Goal: Task Accomplishment & Management: Manage account settings

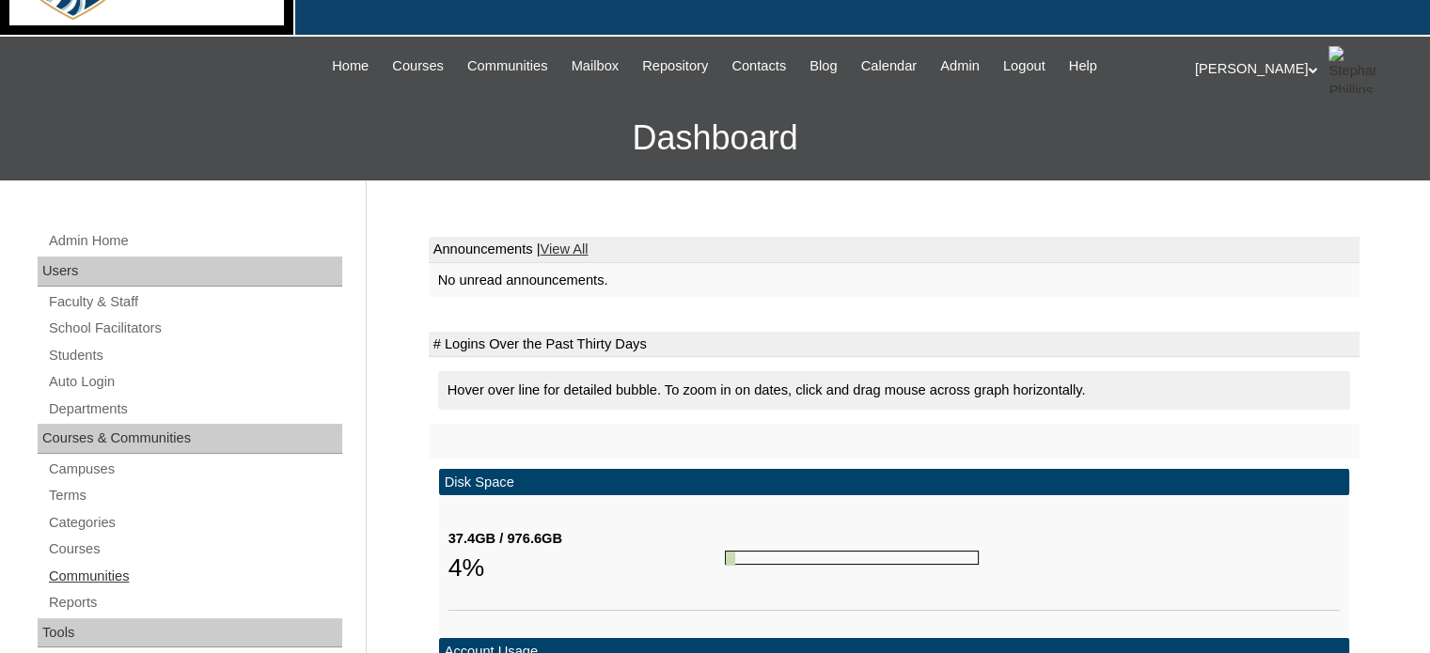
scroll to position [173, 0]
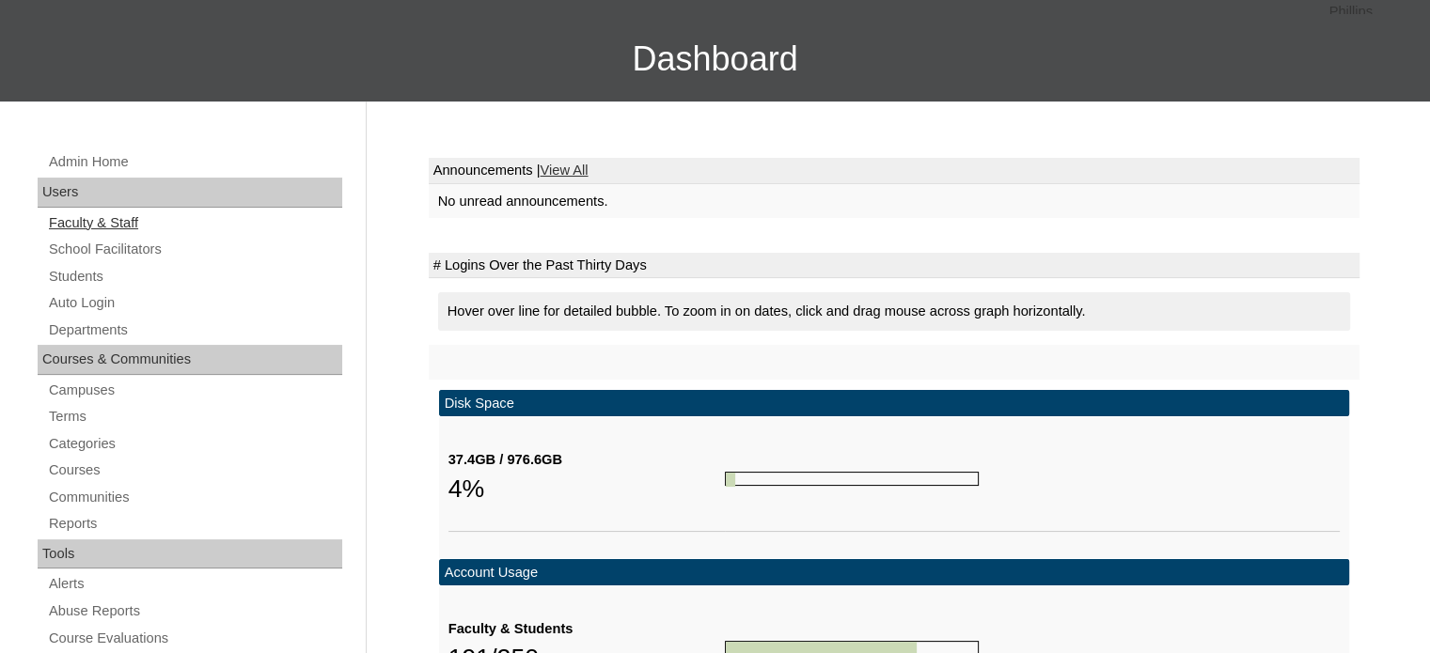
click at [119, 219] on link "Faculty & Staff" at bounding box center [194, 224] width 295 height 24
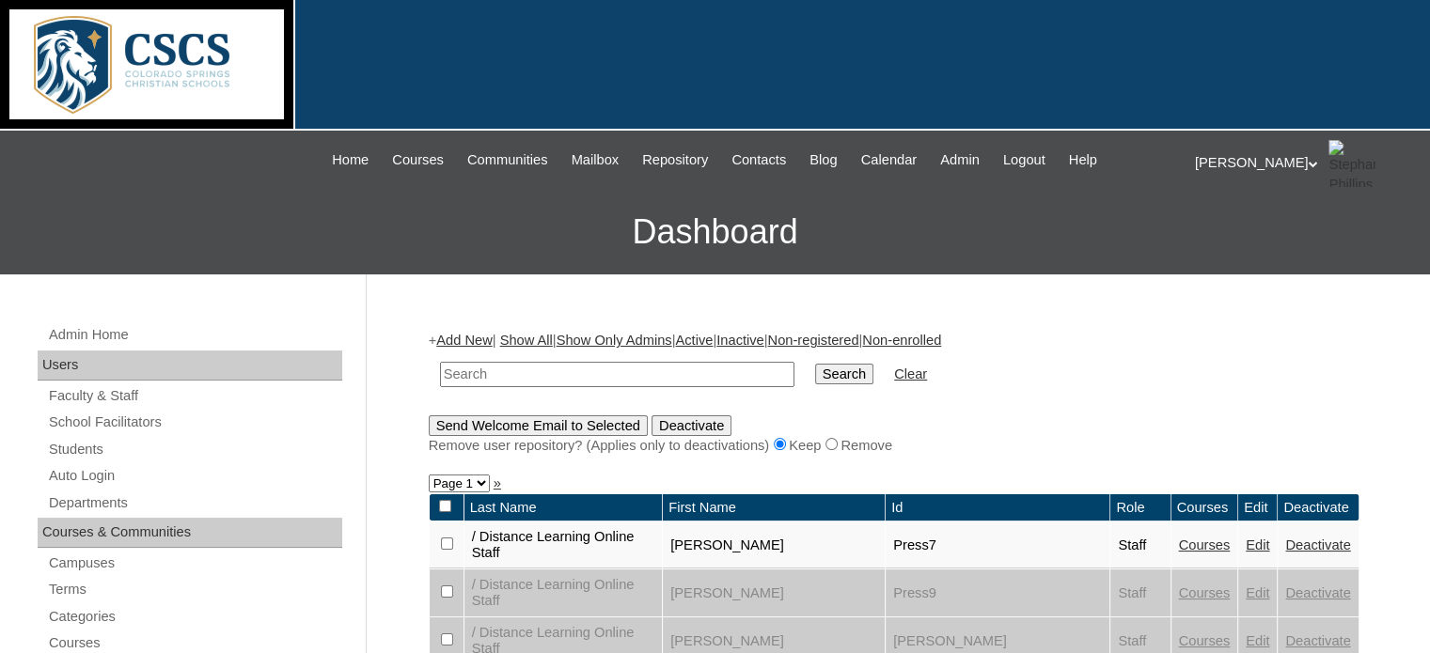
click at [506, 369] on input "text" at bounding box center [617, 374] width 354 height 25
type input "jackie"
click at [815, 370] on input "Search" at bounding box center [844, 374] width 58 height 21
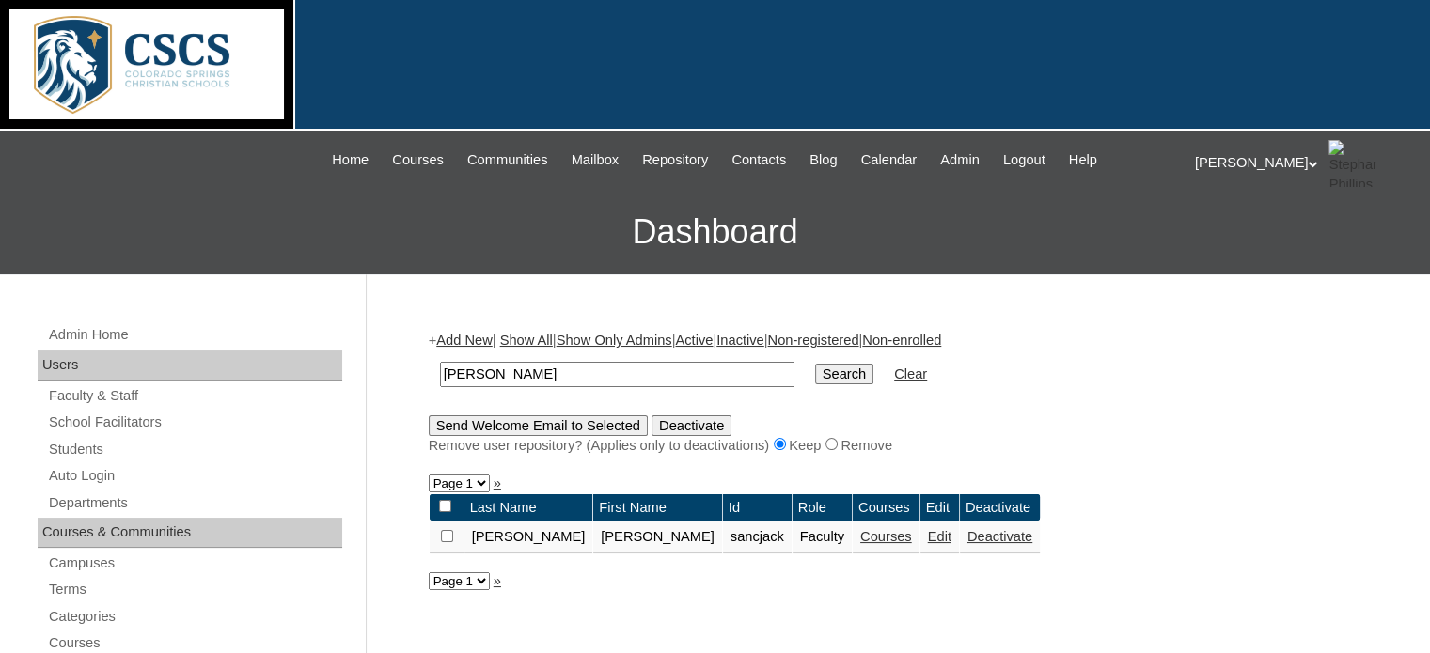
click at [860, 535] on link "Courses" at bounding box center [886, 536] width 52 height 15
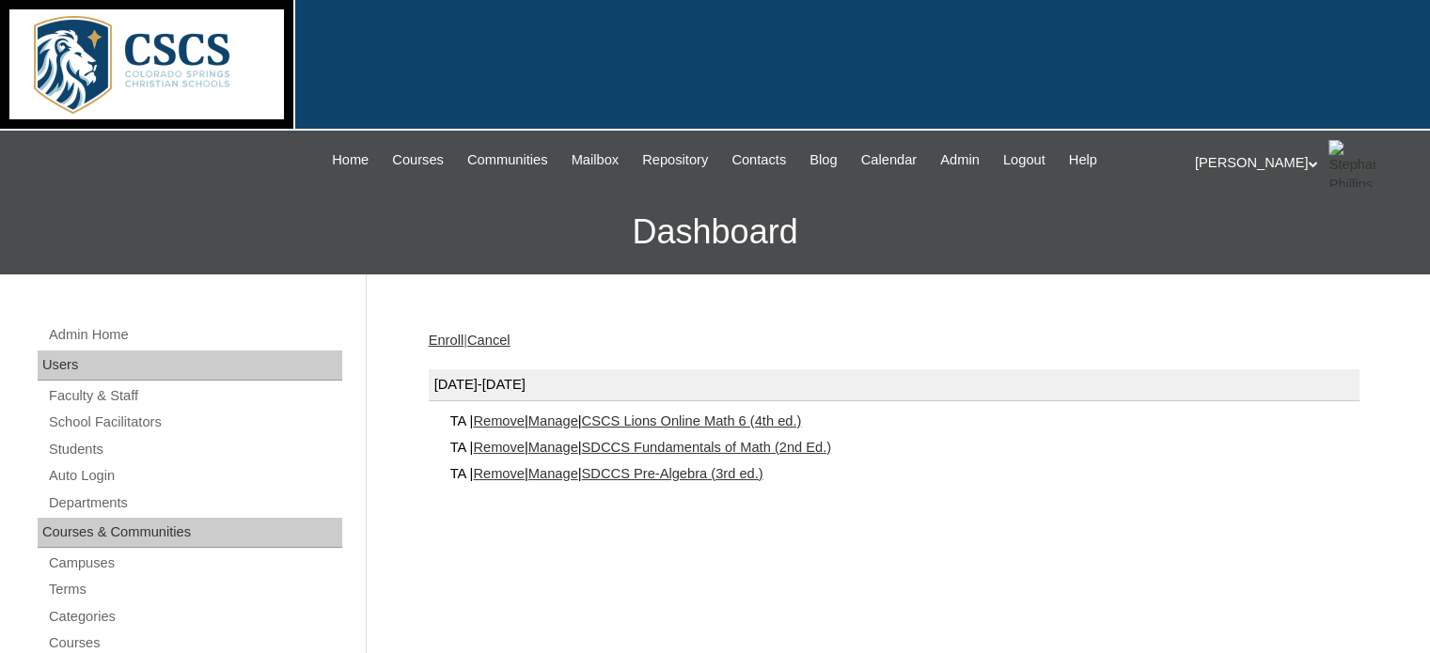
click at [578, 422] on link "Manage" at bounding box center [553, 421] width 50 height 15
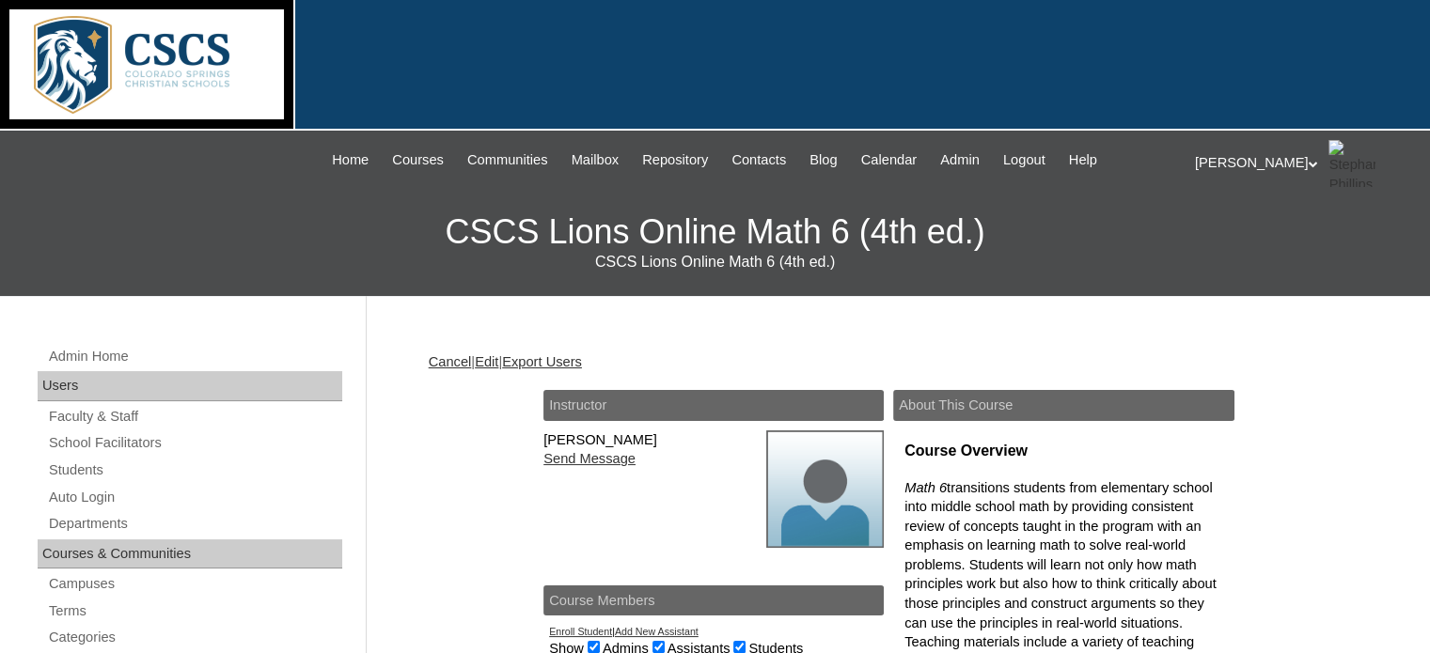
click at [496, 358] on link "Edit" at bounding box center [487, 361] width 24 height 15
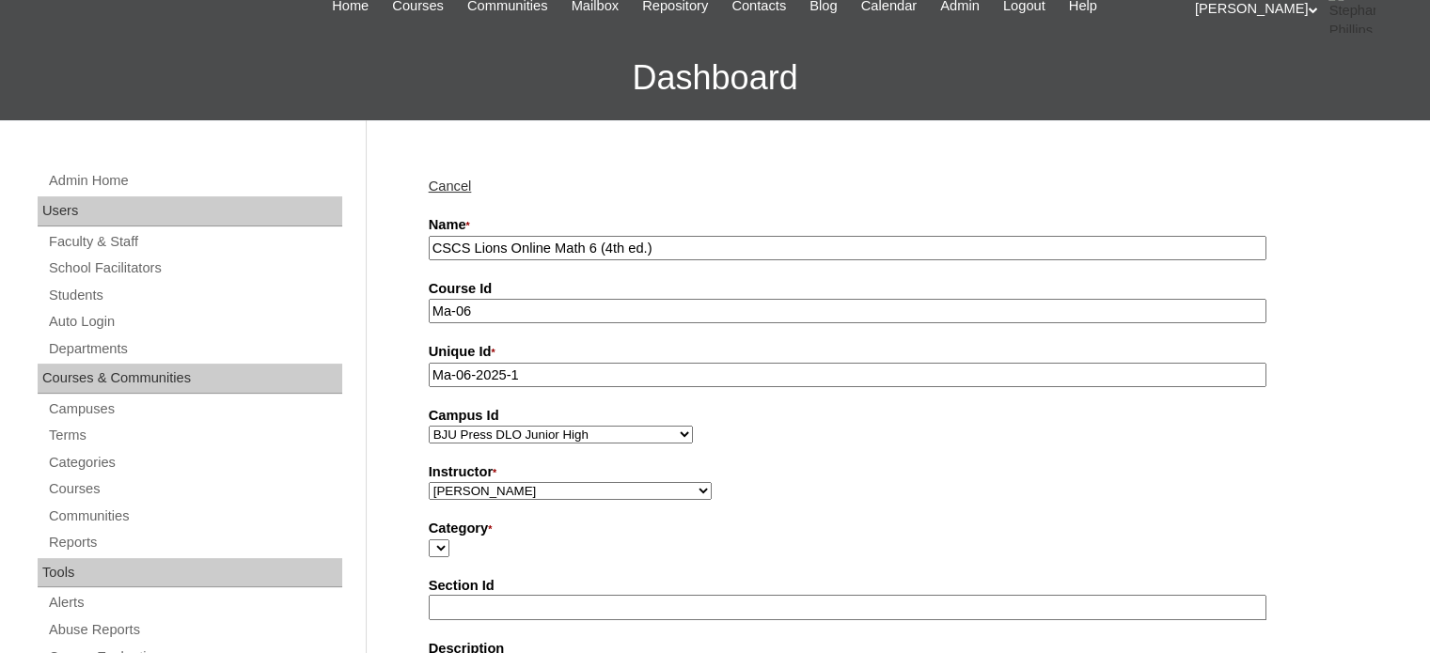
scroll to position [158, 0]
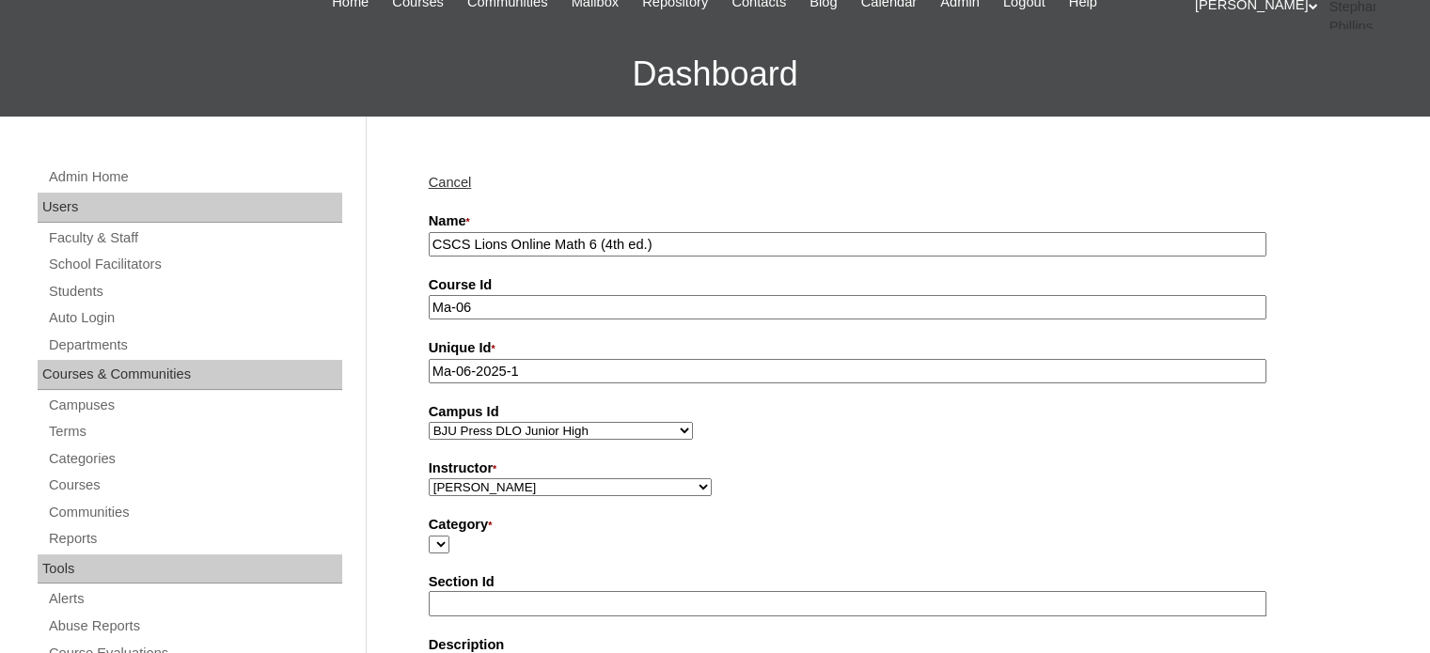
click at [463, 480] on select "[PERSON_NAME], E360 Admin, Limelight [PERSON_NAME], [PERSON_NAME], [PERSON_NAME…" at bounding box center [570, 488] width 283 height 18
select select "59830"
click at [429, 479] on select "[PERSON_NAME], E360 Admin, Limelight [PERSON_NAME], [PERSON_NAME], [PERSON_NAME…" at bounding box center [570, 488] width 283 height 18
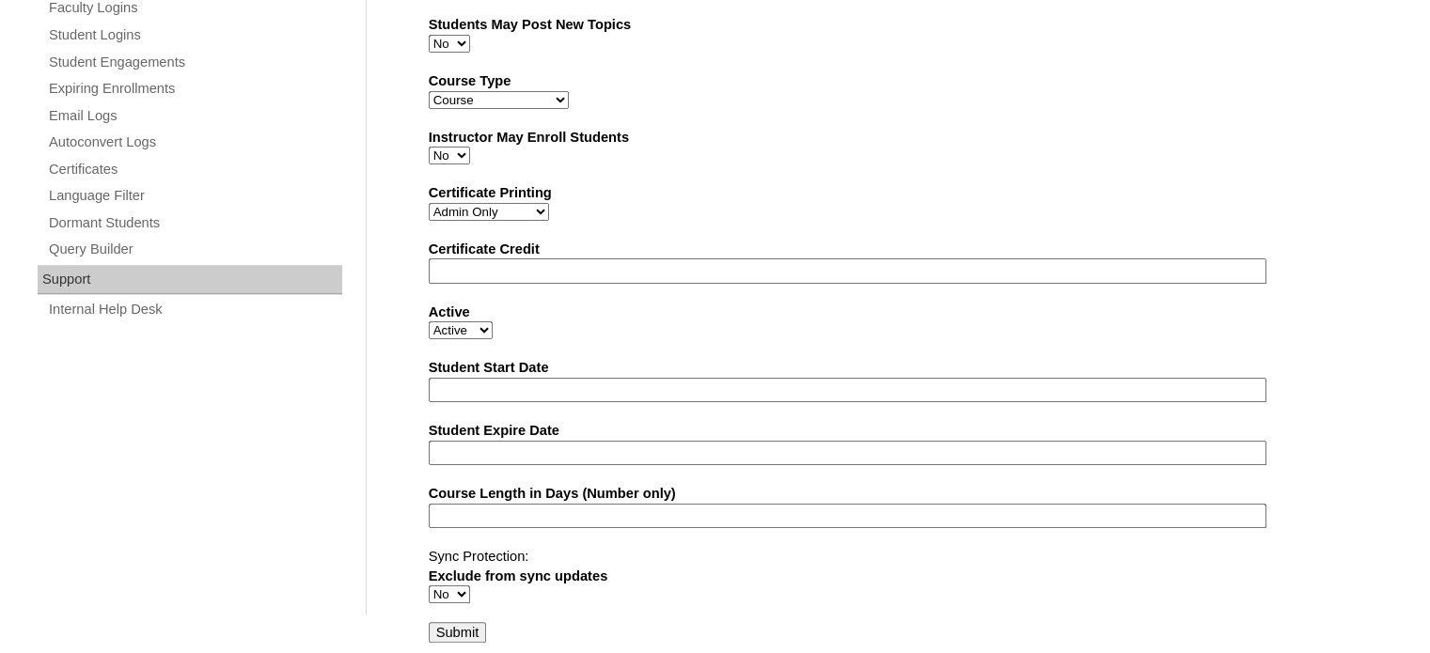
scroll to position [1219, 0]
click at [464, 622] on input "Submit" at bounding box center [458, 632] width 58 height 21
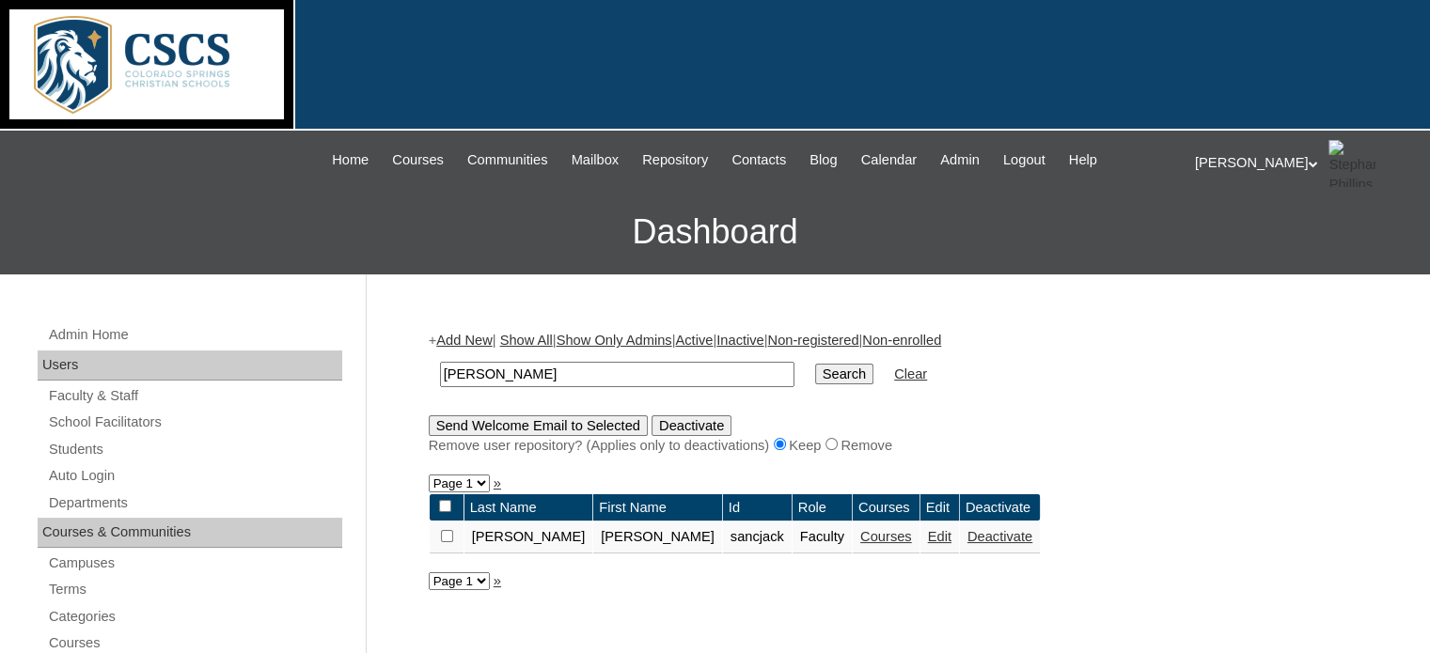
click at [860, 530] on link "Courses" at bounding box center [886, 536] width 52 height 15
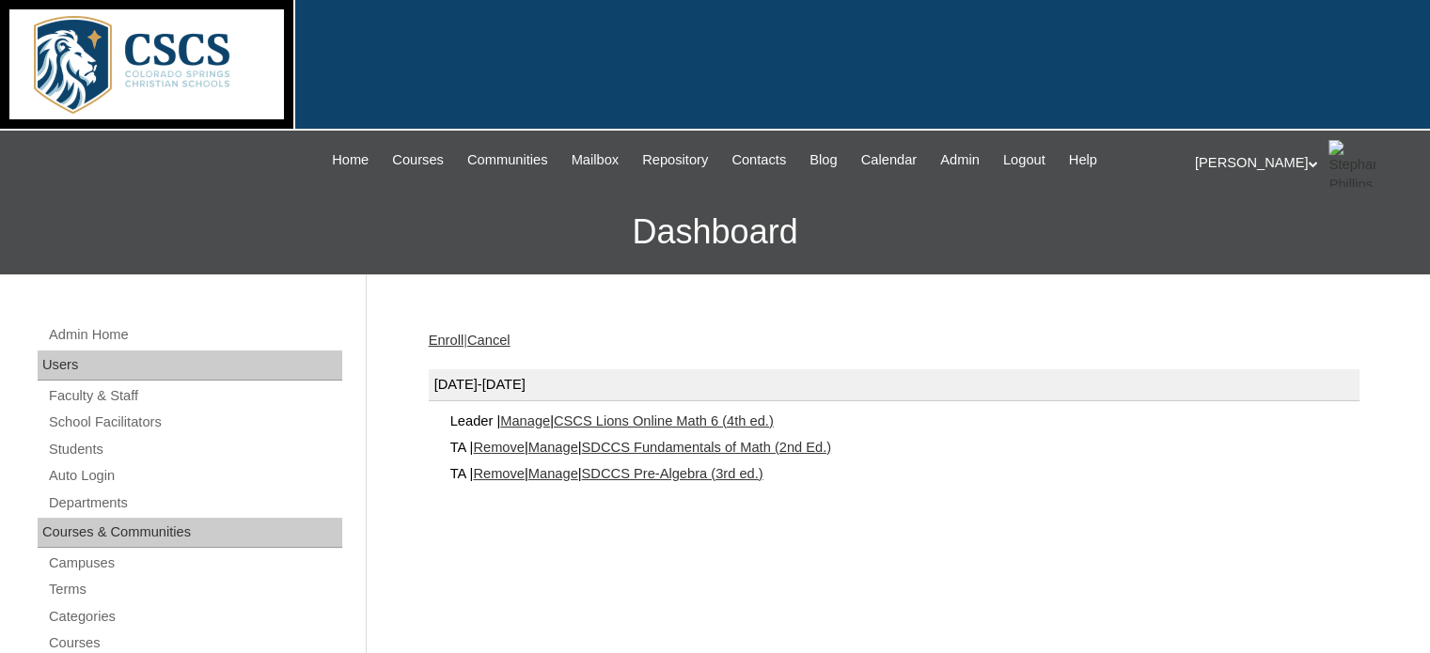
click at [578, 447] on link "Manage" at bounding box center [553, 447] width 50 height 15
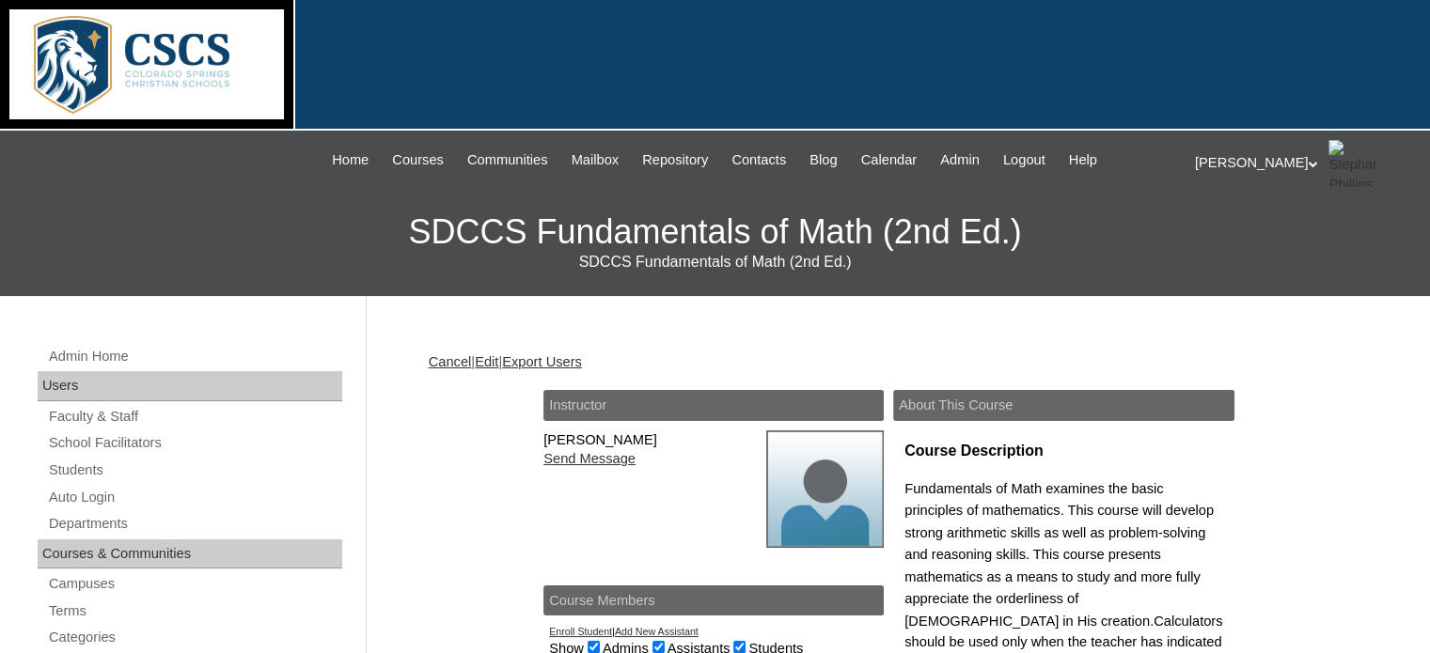
click at [496, 357] on link "Edit" at bounding box center [487, 361] width 24 height 15
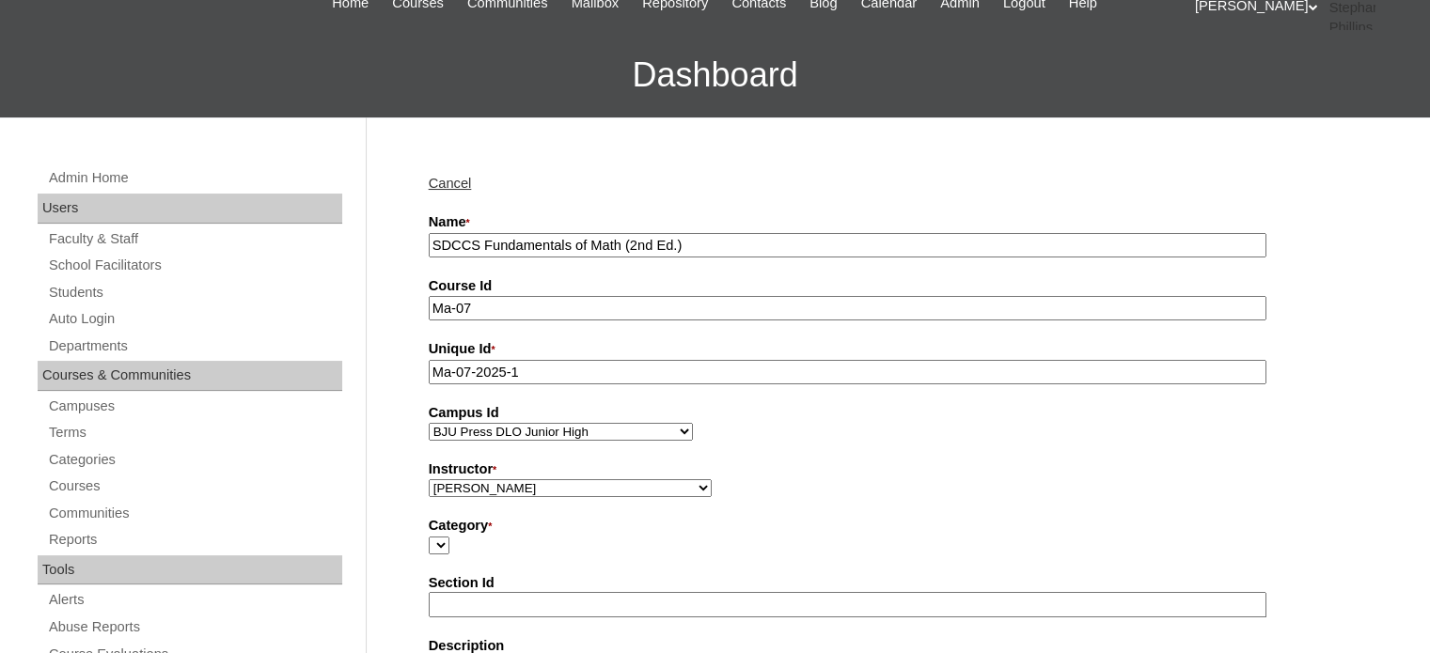
scroll to position [162, 0]
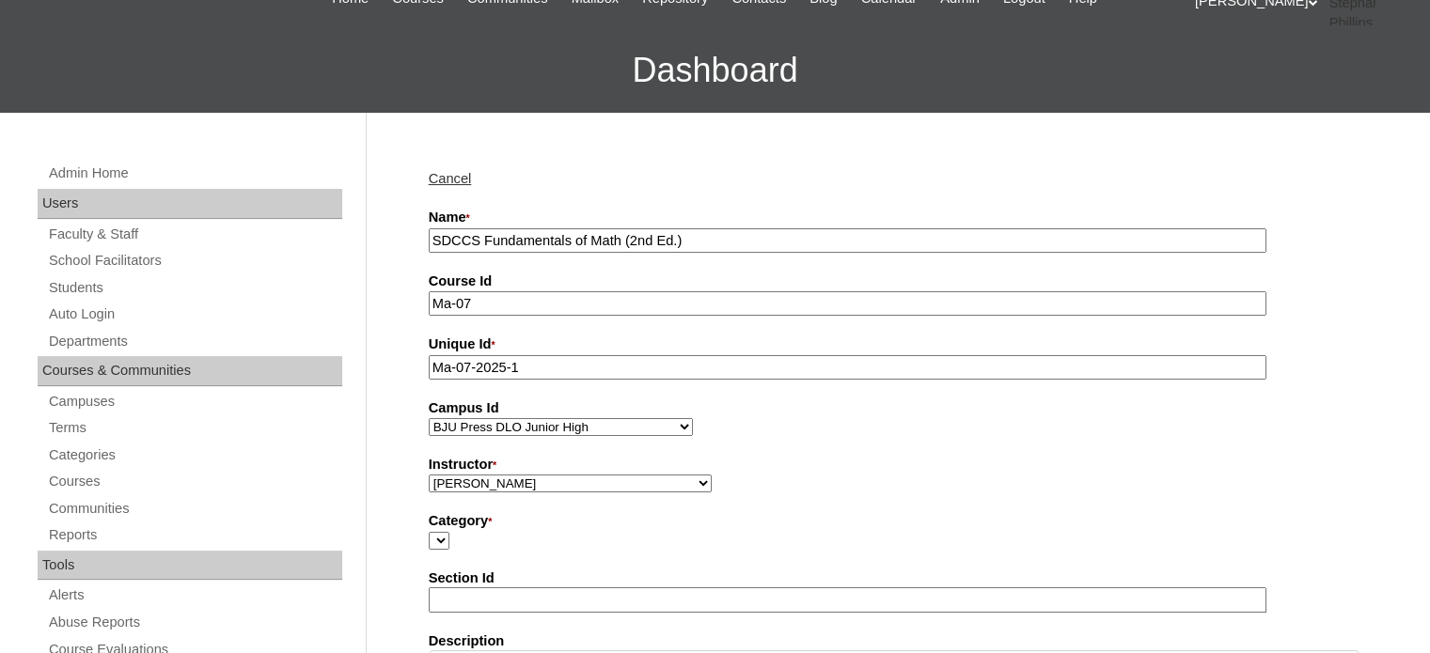
click at [471, 479] on select "Abriam, Mike Admin, E360 Admin, Limelight Baade, Ryan Boland, Allison Brooks, H…" at bounding box center [570, 484] width 283 height 18
select select "59830"
click at [429, 475] on select "[PERSON_NAME], E360 Admin, Limelight [PERSON_NAME], [PERSON_NAME], [PERSON_NAME…" at bounding box center [570, 484] width 283 height 18
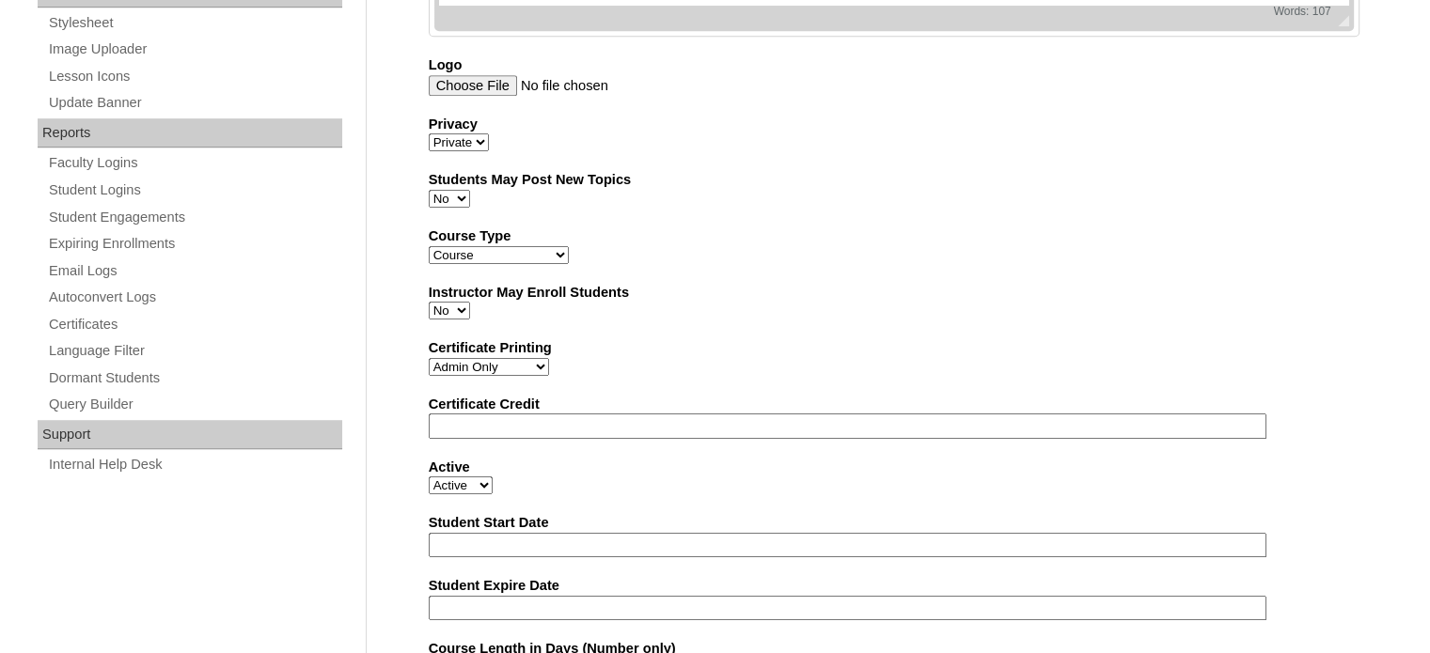
scroll to position [1219, 0]
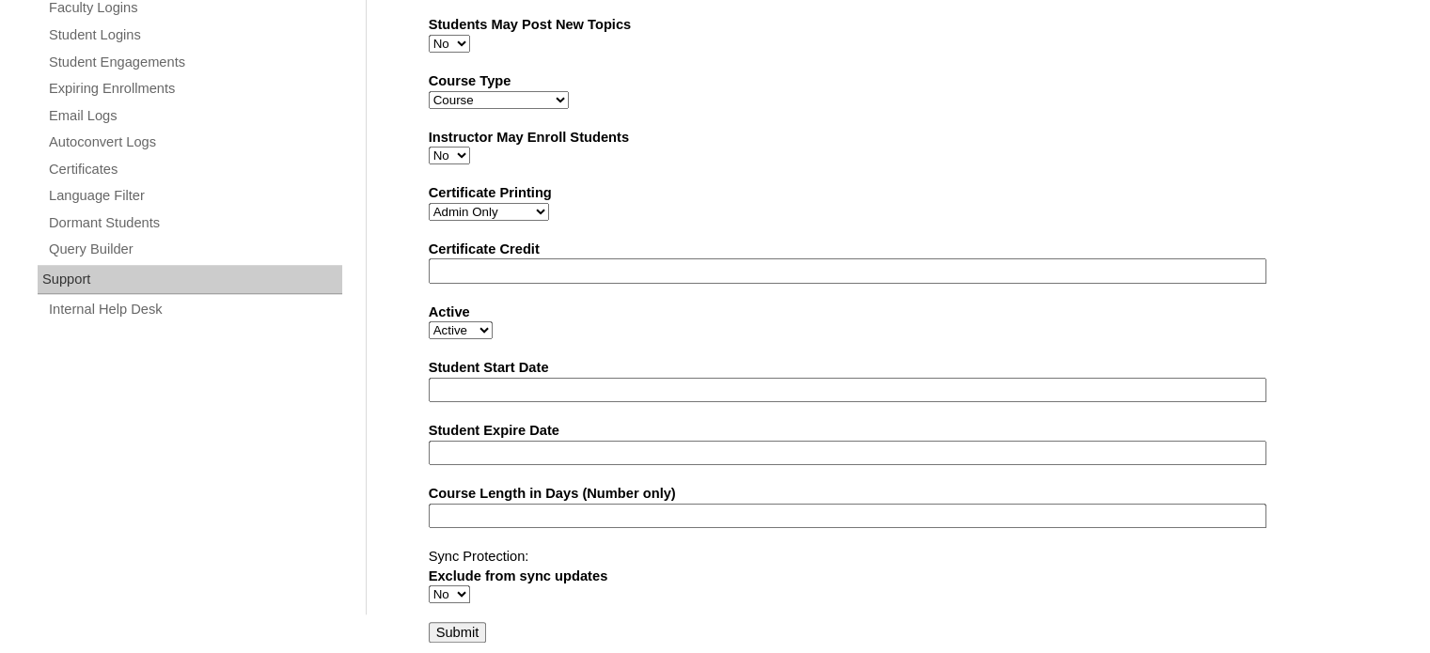
click at [470, 623] on input "Submit" at bounding box center [458, 632] width 58 height 21
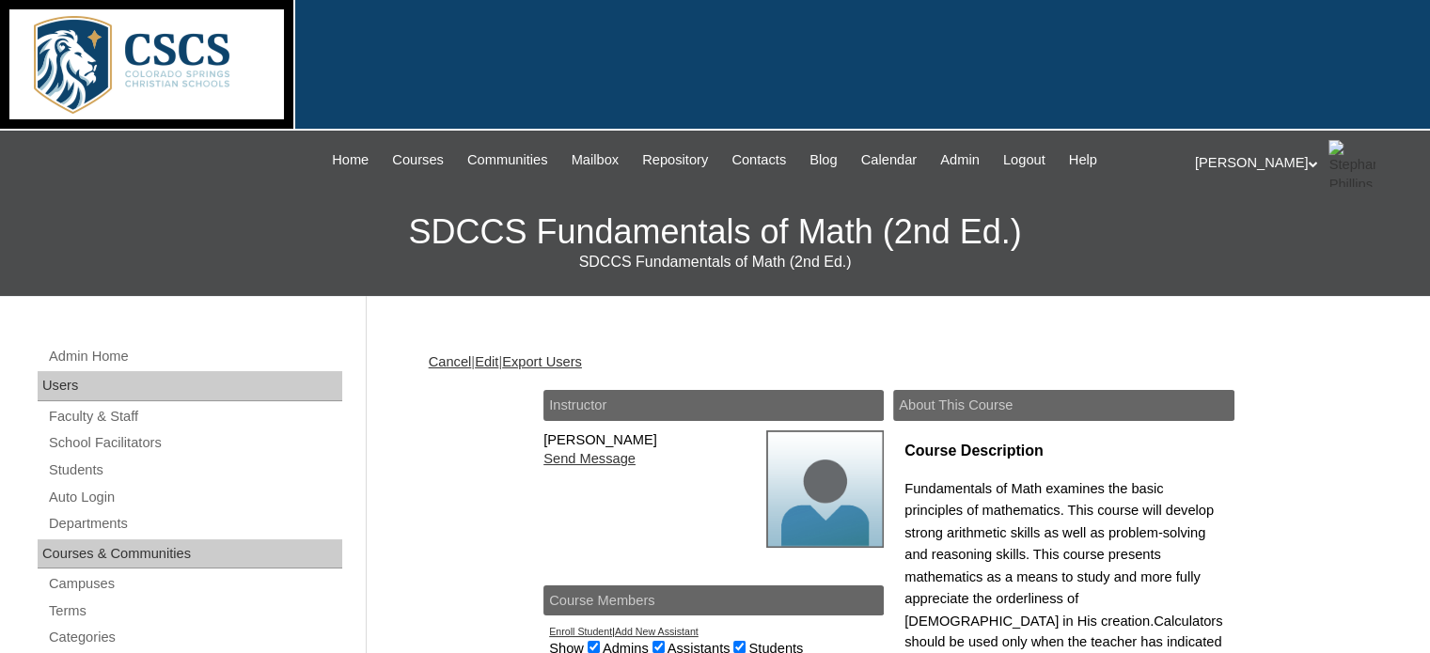
click at [385, 6] on div at bounding box center [715, 65] width 1430 height 131
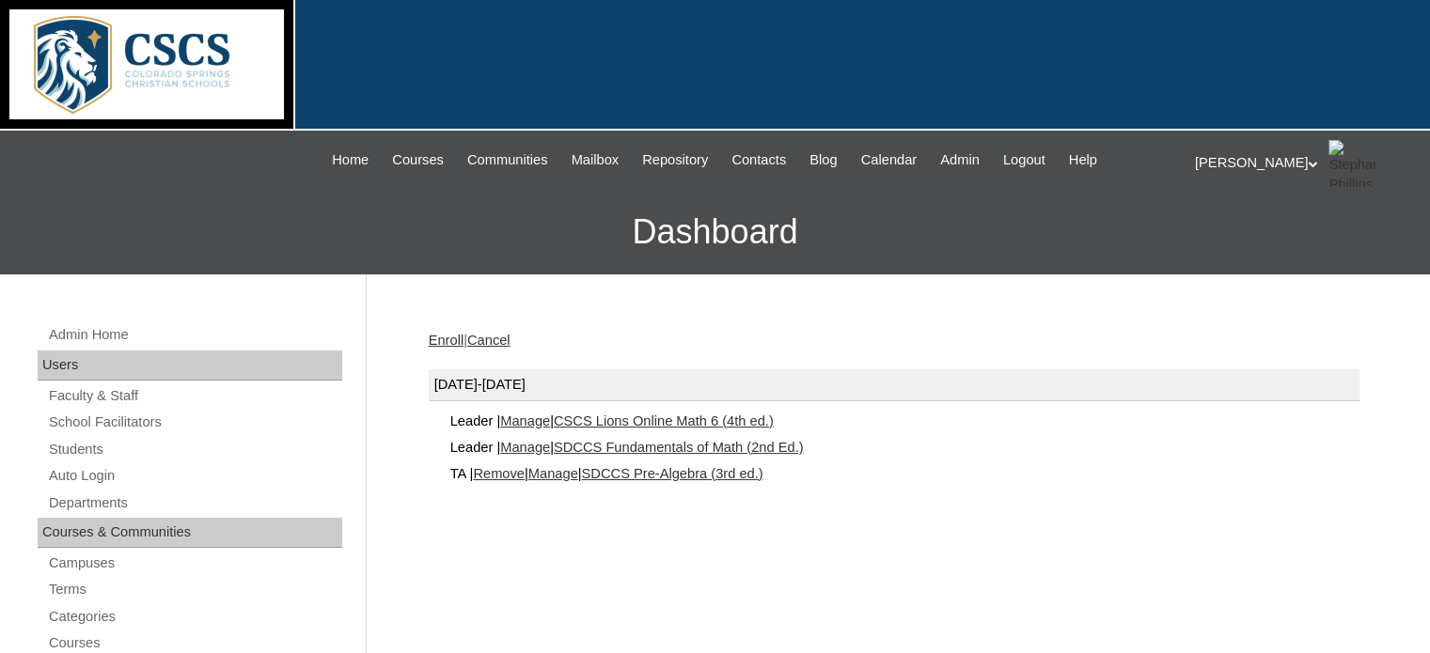
click at [575, 467] on link "Manage" at bounding box center [553, 473] width 50 height 15
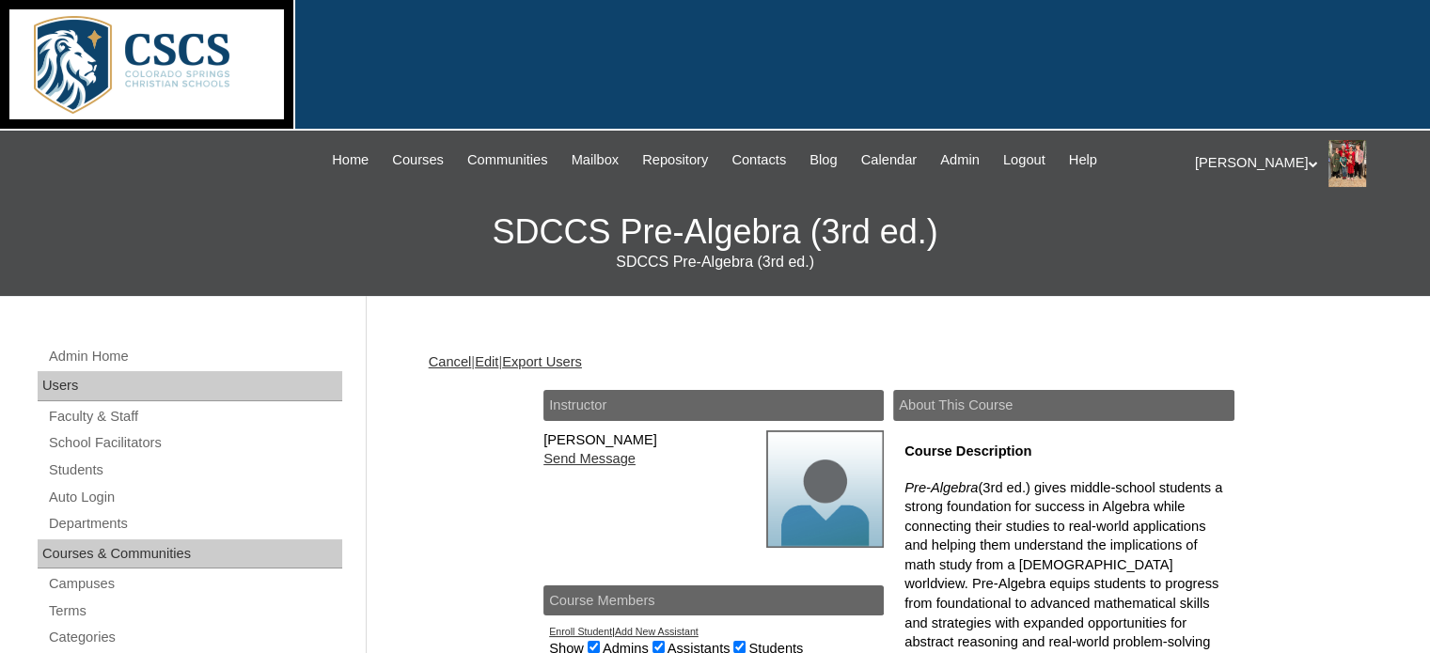
scroll to position [24, 0]
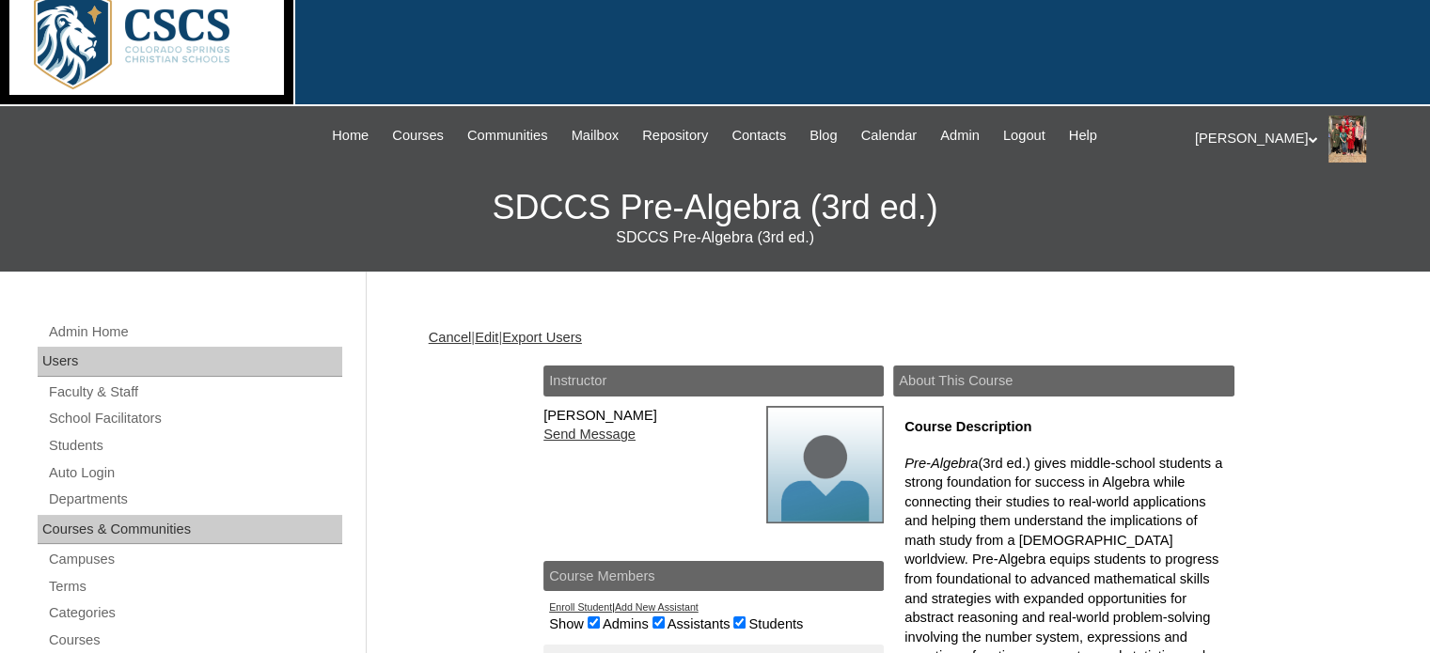
click at [421, 243] on div "SDCCS Pre-Algebra (3rd ed.)" at bounding box center [714, 238] width 1411 height 21
click at [498, 338] on link "Edit" at bounding box center [487, 337] width 24 height 15
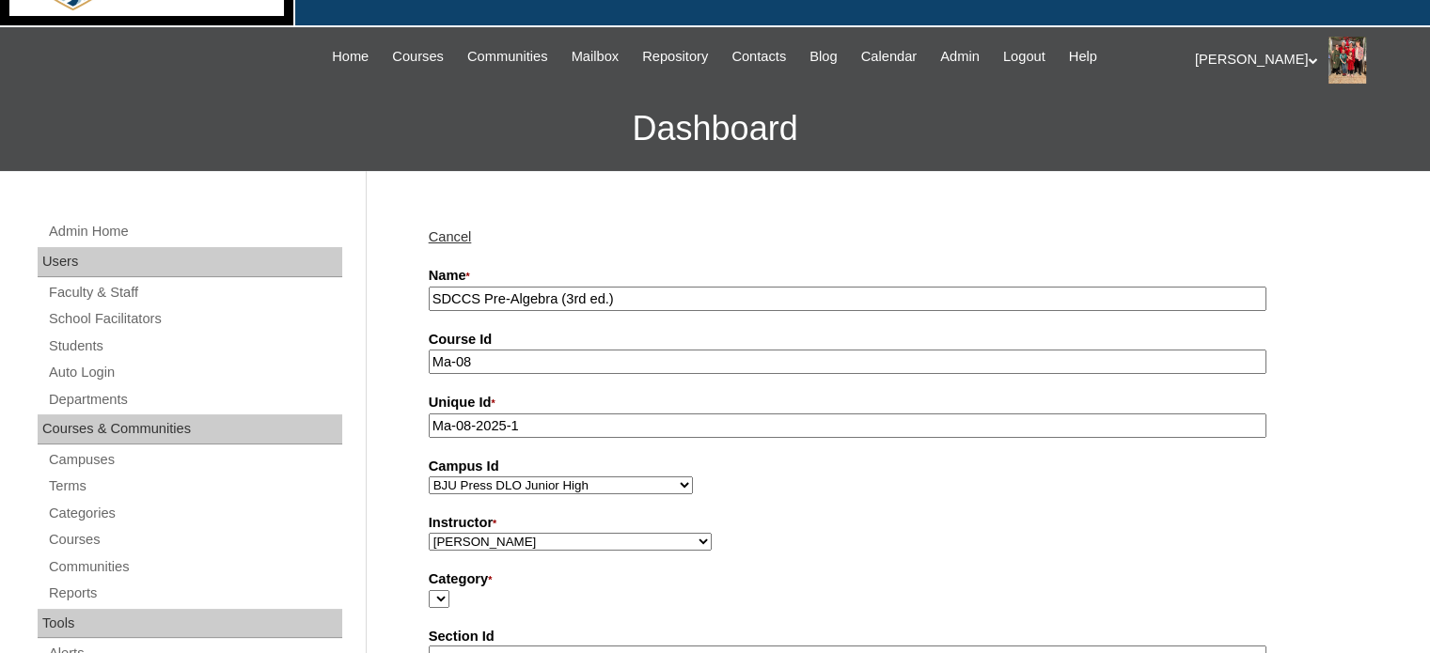
scroll to position [107, 0]
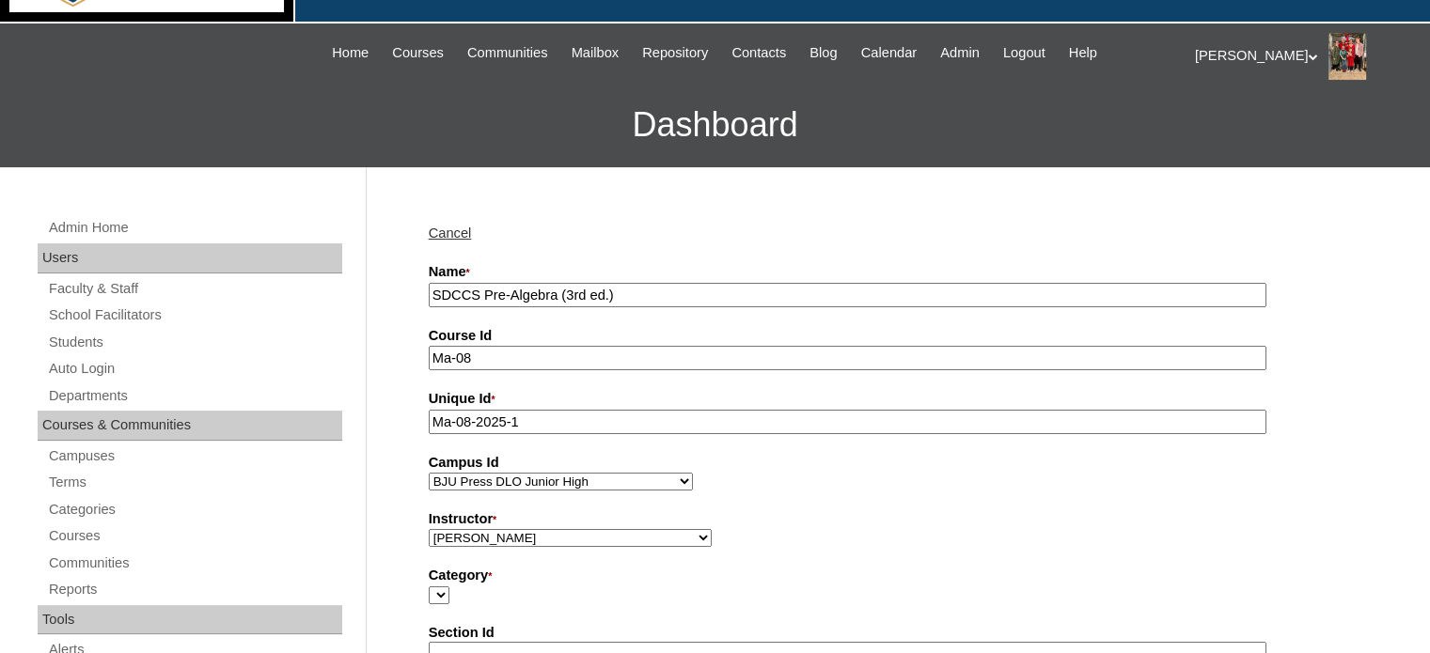
click at [463, 532] on select "Abriam, Mike Admin, E360 Admin, Limelight Baade, Ryan Boland, Allison Brooks, H…" at bounding box center [570, 538] width 283 height 18
select select "59830"
click at [429, 529] on select "Abriam, Mike Admin, E360 Admin, Limelight Baade, Ryan Boland, Allison Brooks, H…" at bounding box center [570, 538] width 283 height 18
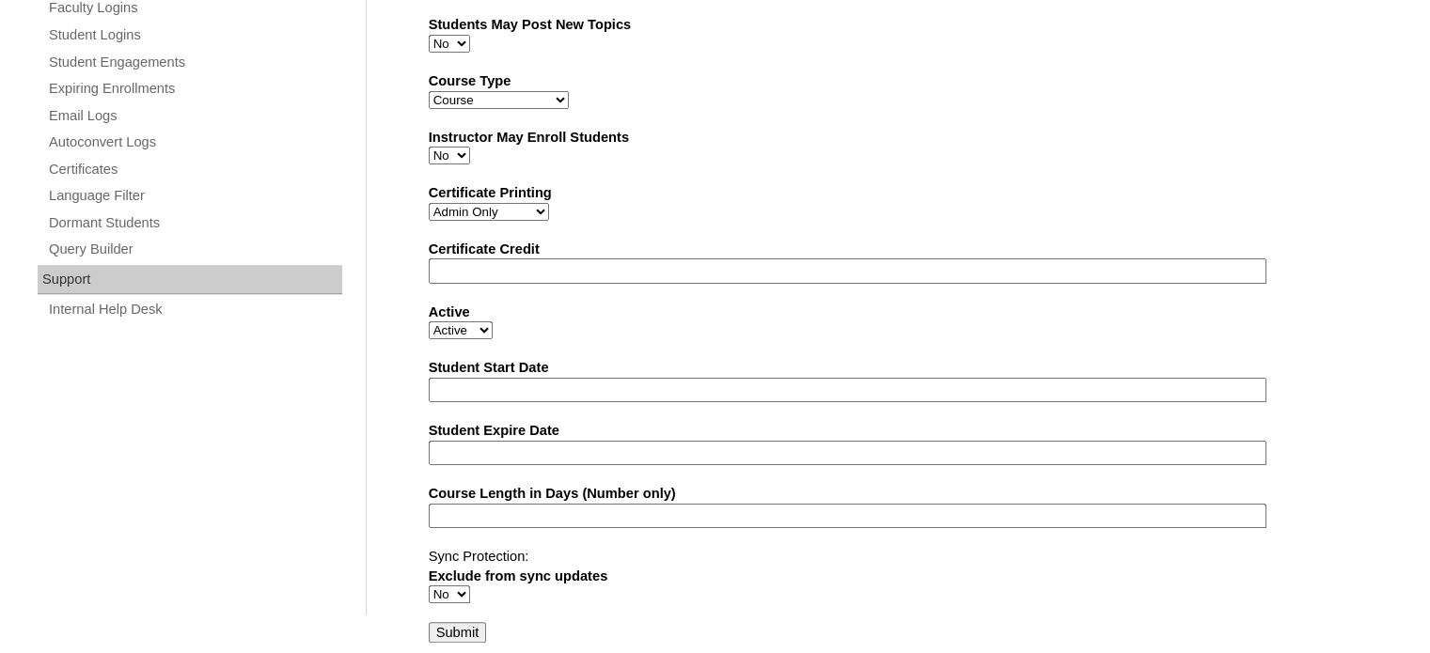
scroll to position [1219, 0]
click at [461, 622] on input "Submit" at bounding box center [458, 632] width 58 height 21
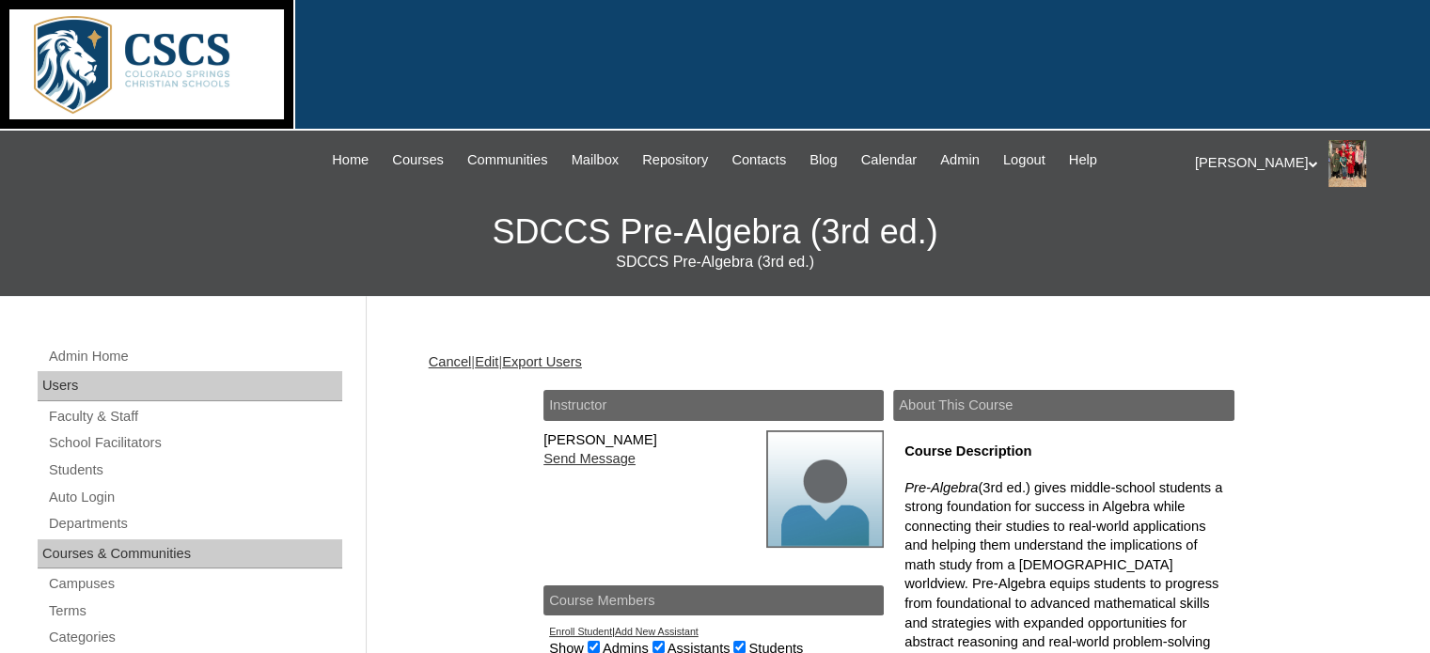
click at [803, 105] on div at bounding box center [715, 65] width 1430 height 131
click at [963, 154] on span "Admin" at bounding box center [959, 160] width 39 height 22
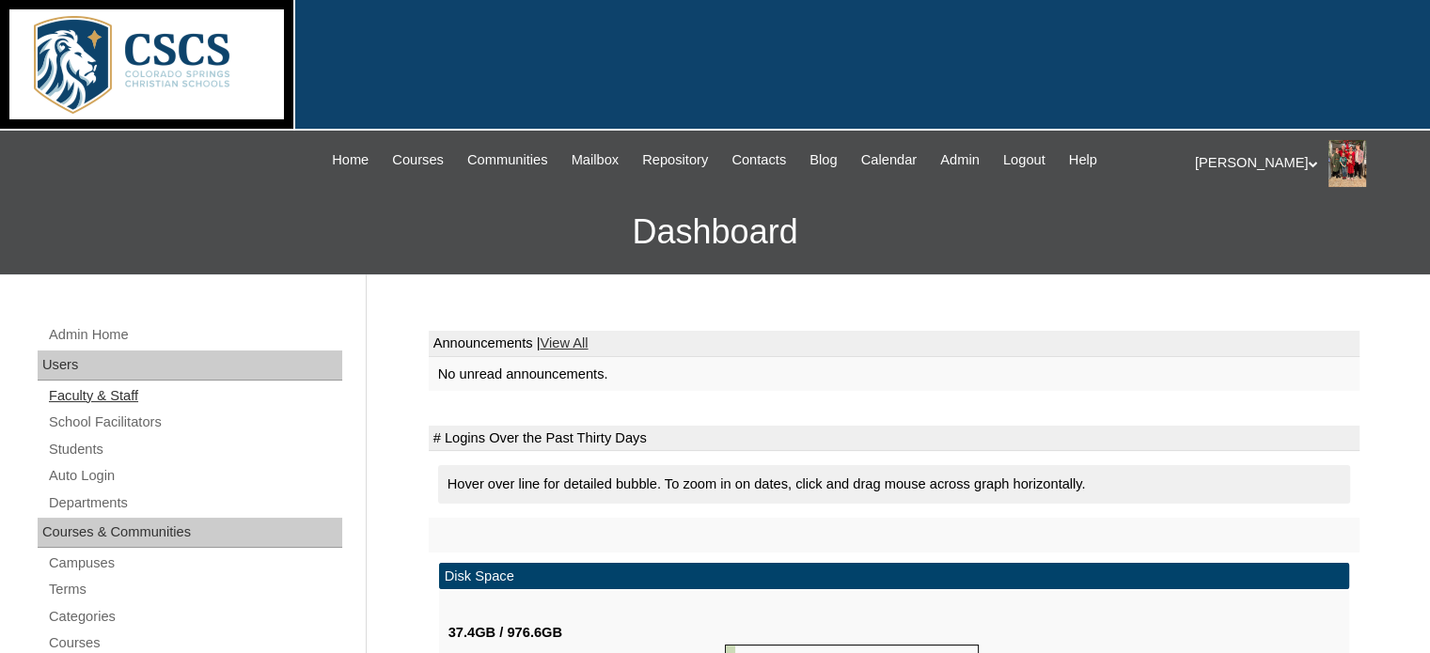
click at [86, 401] on link "Faculty & Staff" at bounding box center [194, 397] width 295 height 24
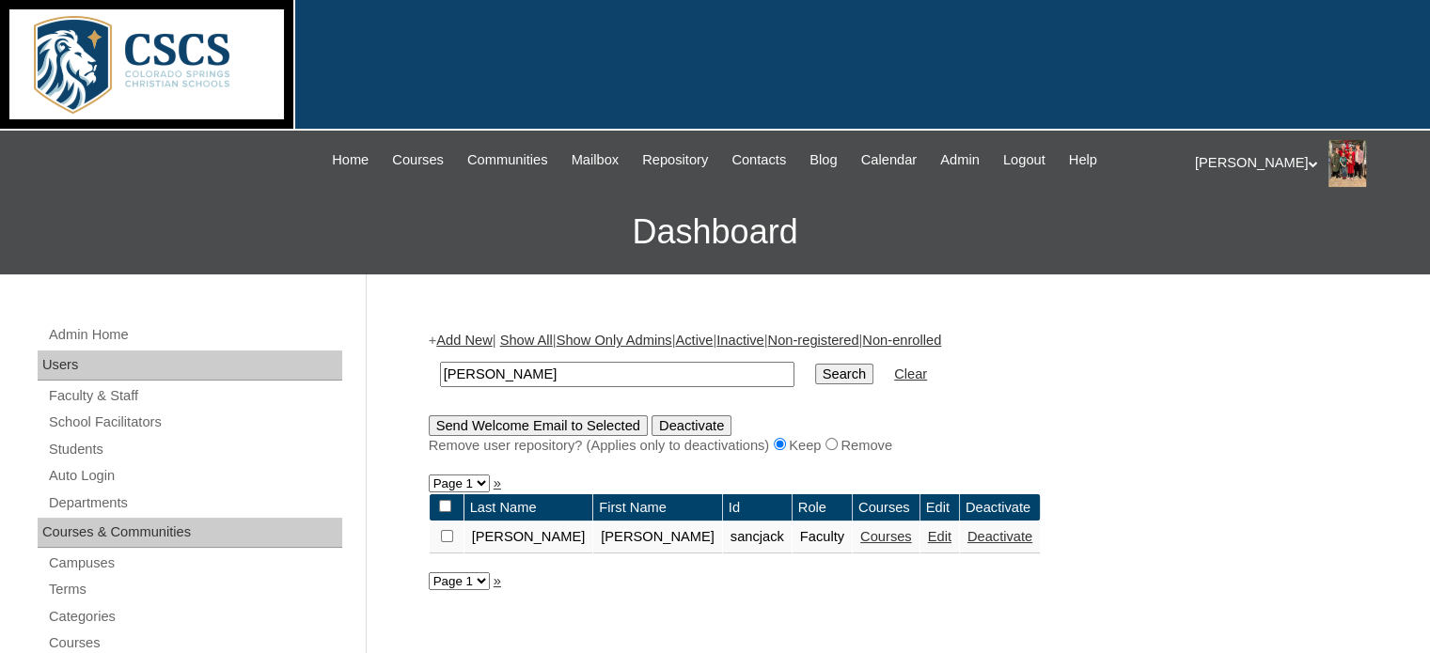
drag, startPoint x: 511, startPoint y: 360, endPoint x: 431, endPoint y: 377, distance: 81.7
click at [431, 377] on td "[PERSON_NAME]" at bounding box center [617, 375] width 373 height 44
type input "[PERSON_NAME]"
click at [815, 364] on input "Search" at bounding box center [844, 374] width 58 height 21
click at [861, 537] on link "Courses" at bounding box center [887, 536] width 52 height 15
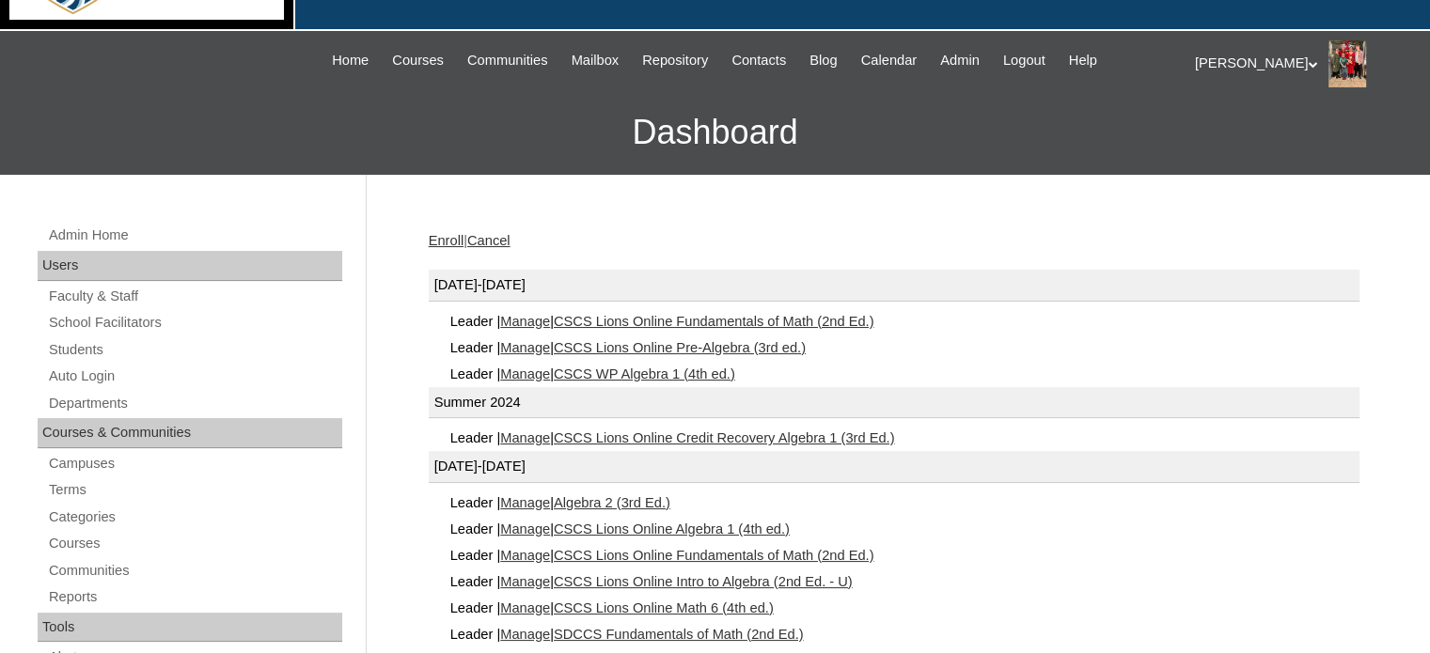
scroll to position [101, 0]
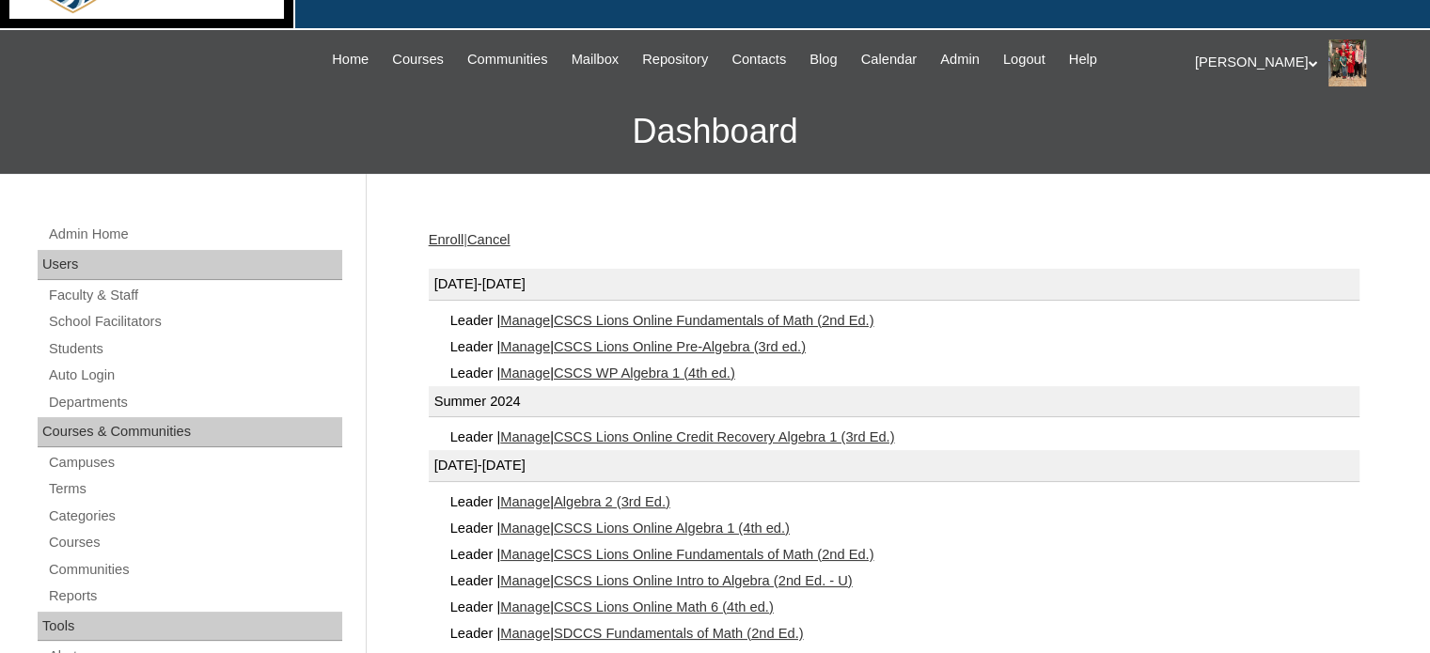
click at [550, 316] on link "Manage" at bounding box center [525, 320] width 50 height 15
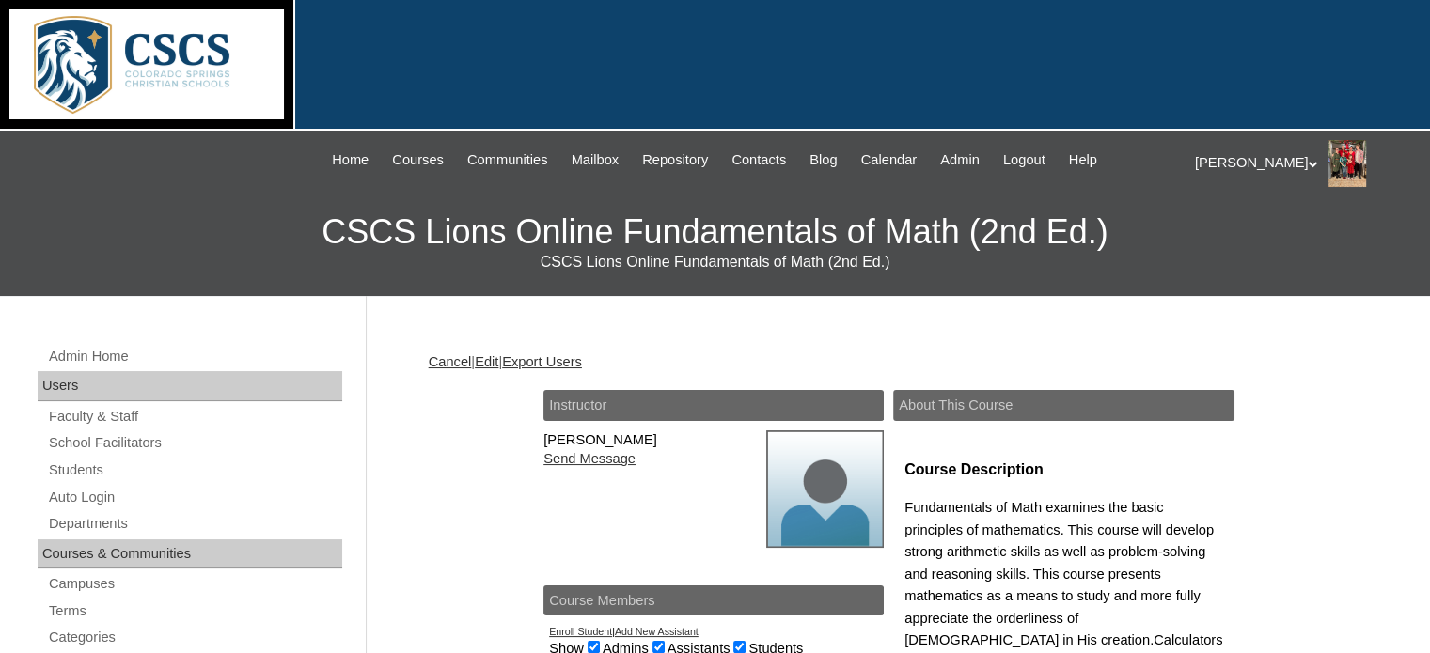
click at [498, 360] on link "Edit" at bounding box center [487, 361] width 24 height 15
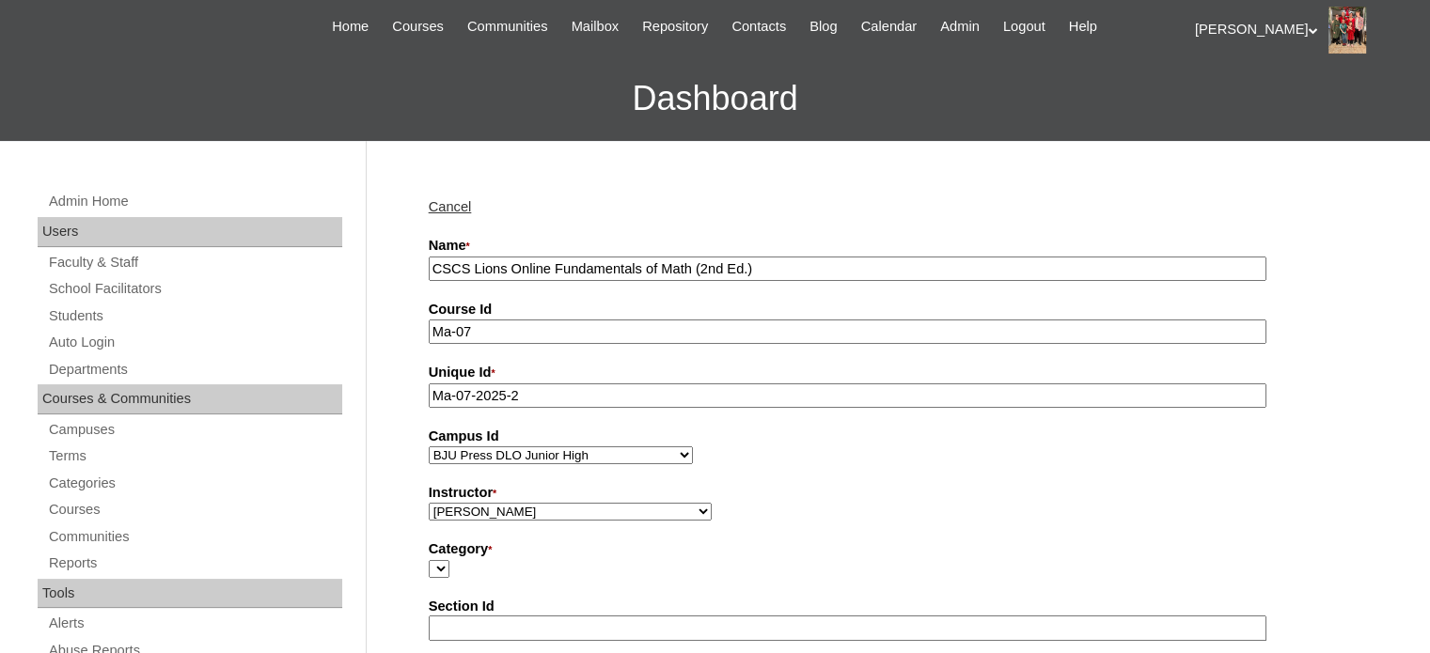
scroll to position [139, 0]
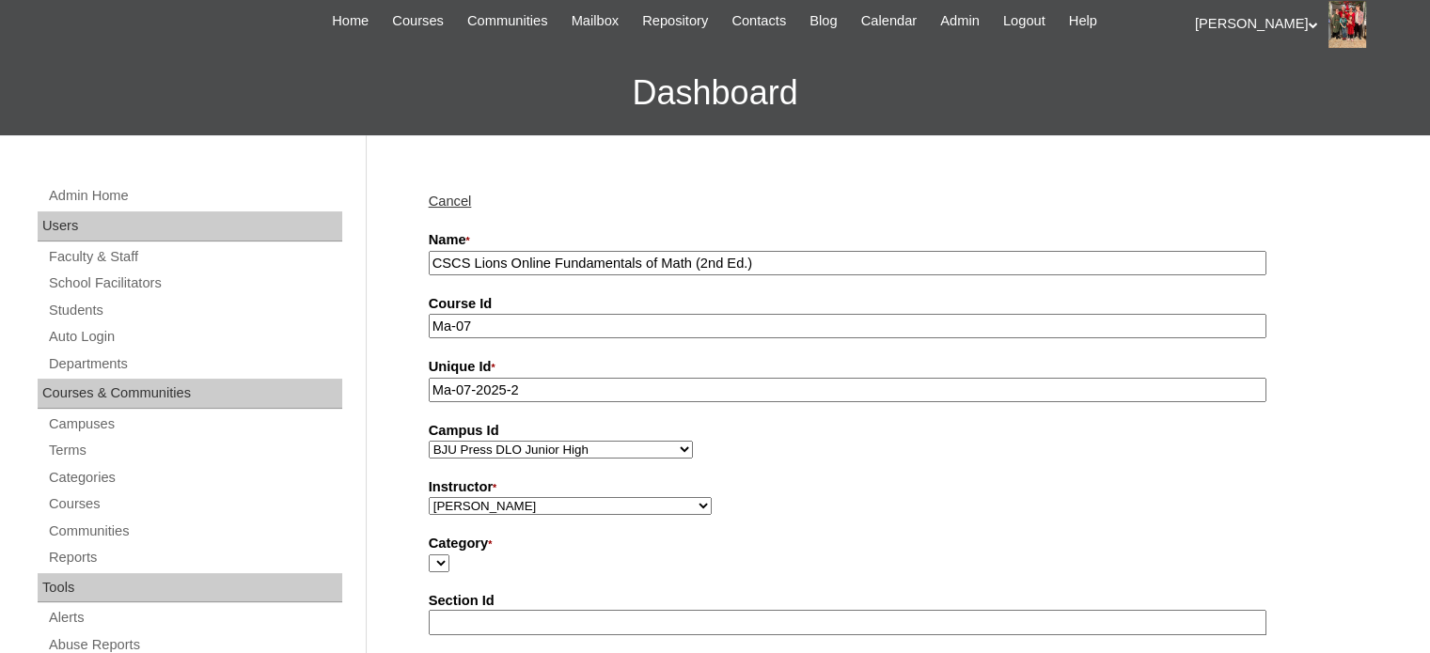
click at [496, 503] on select "[PERSON_NAME], E360 Admin, Limelight [PERSON_NAME], [PERSON_NAME], [PERSON_NAME…" at bounding box center [570, 506] width 283 height 18
select select "59830"
click at [429, 497] on select "[PERSON_NAME], E360 Admin, Limelight [PERSON_NAME], [PERSON_NAME], [PERSON_NAME…" at bounding box center [570, 506] width 283 height 18
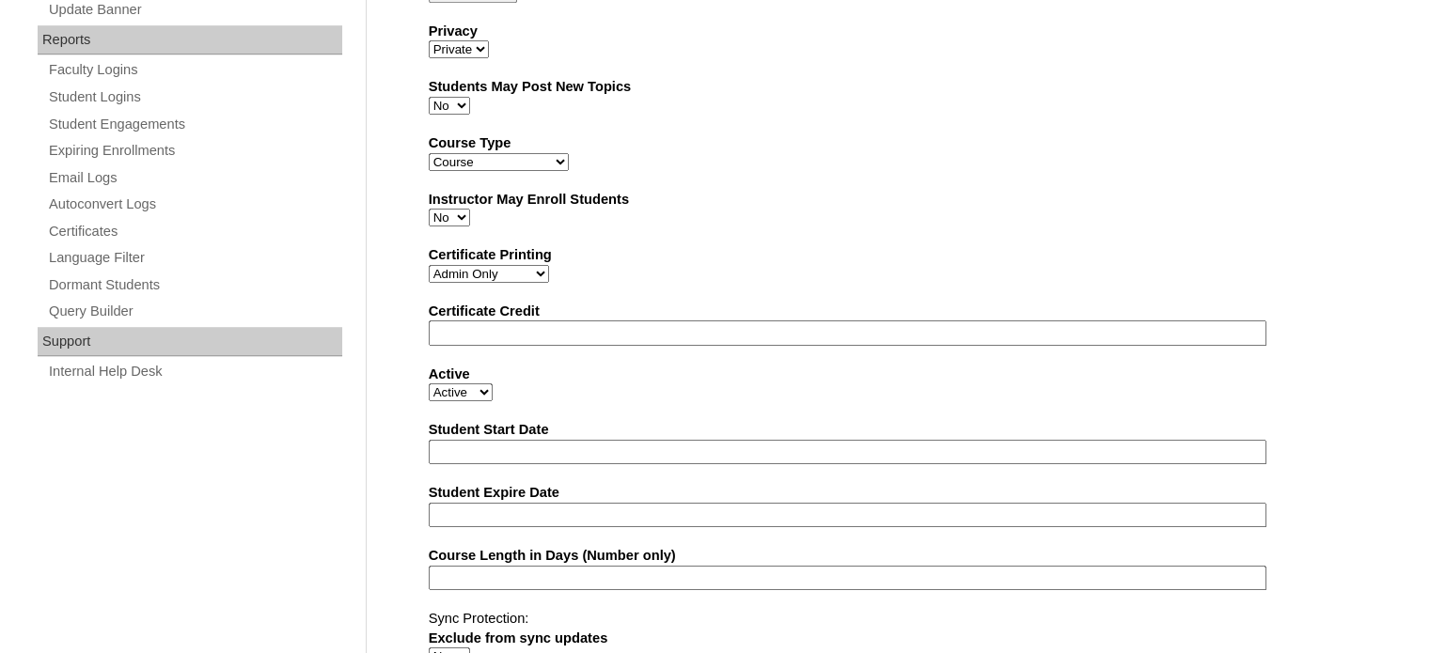
scroll to position [1219, 0]
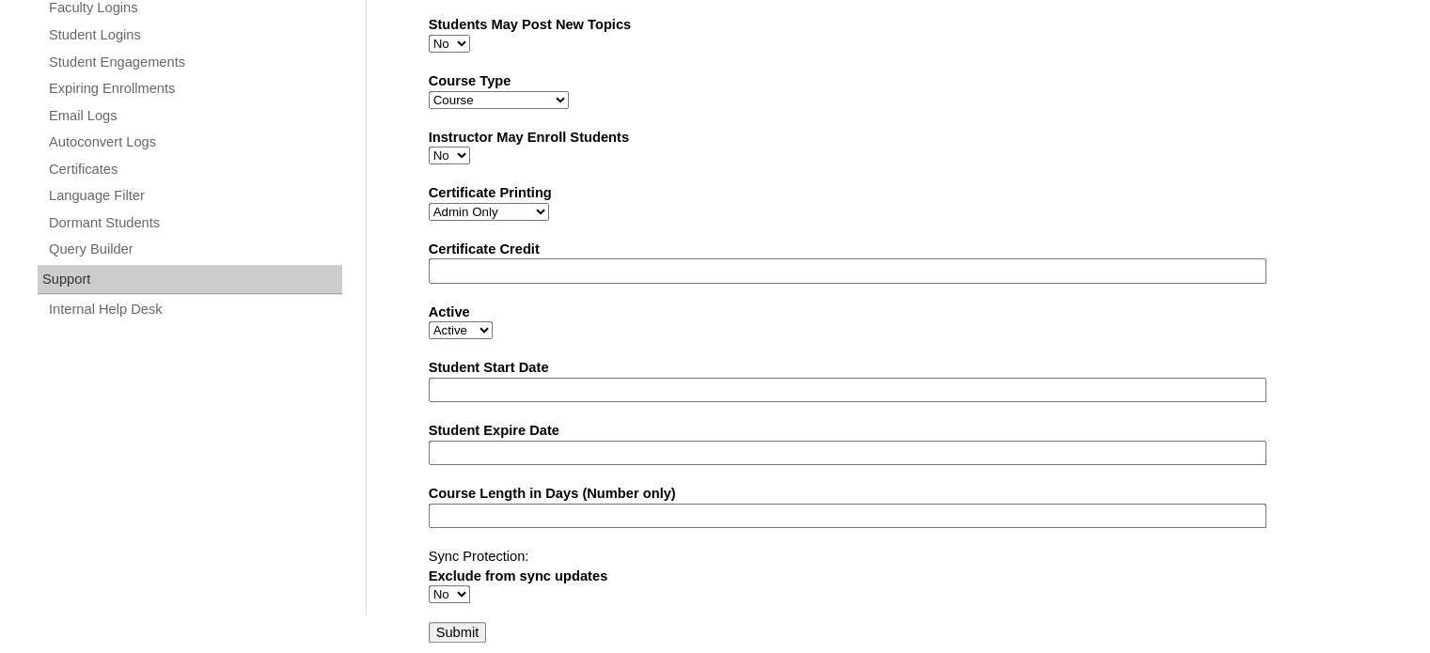
click at [466, 629] on input "Submit" at bounding box center [458, 632] width 58 height 21
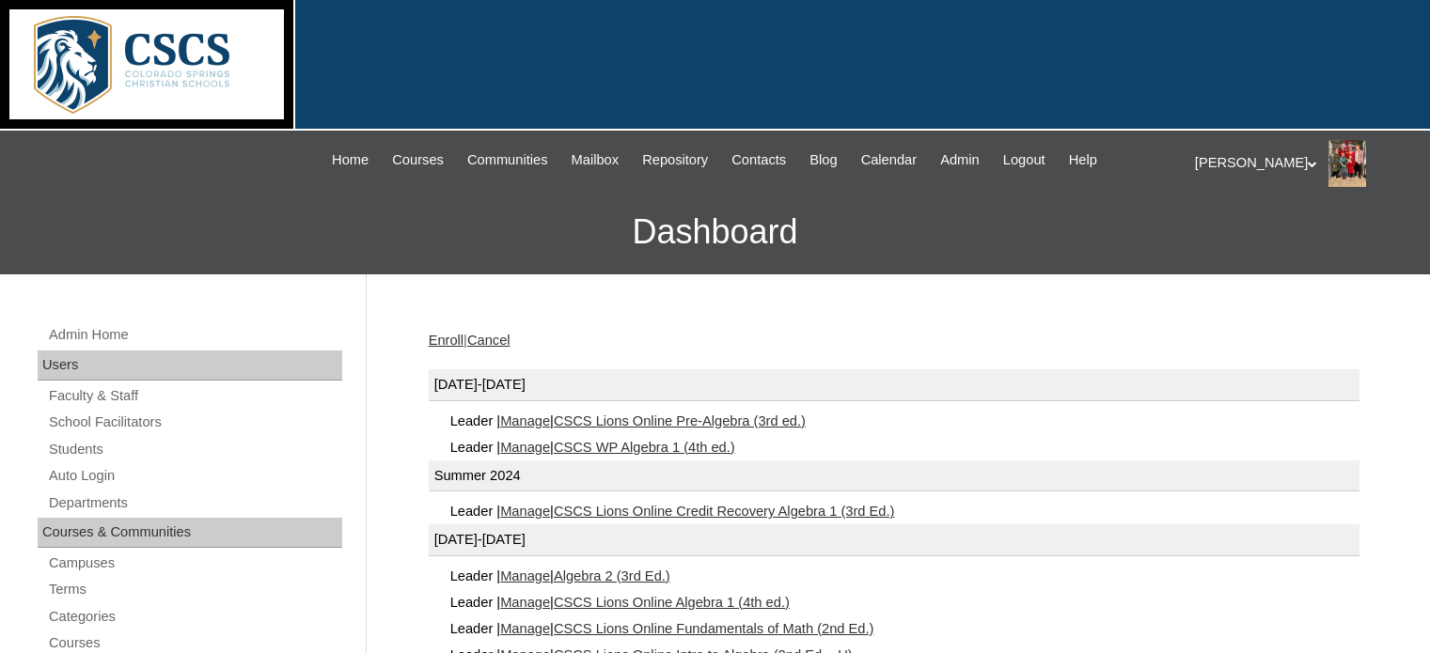
scroll to position [101, 0]
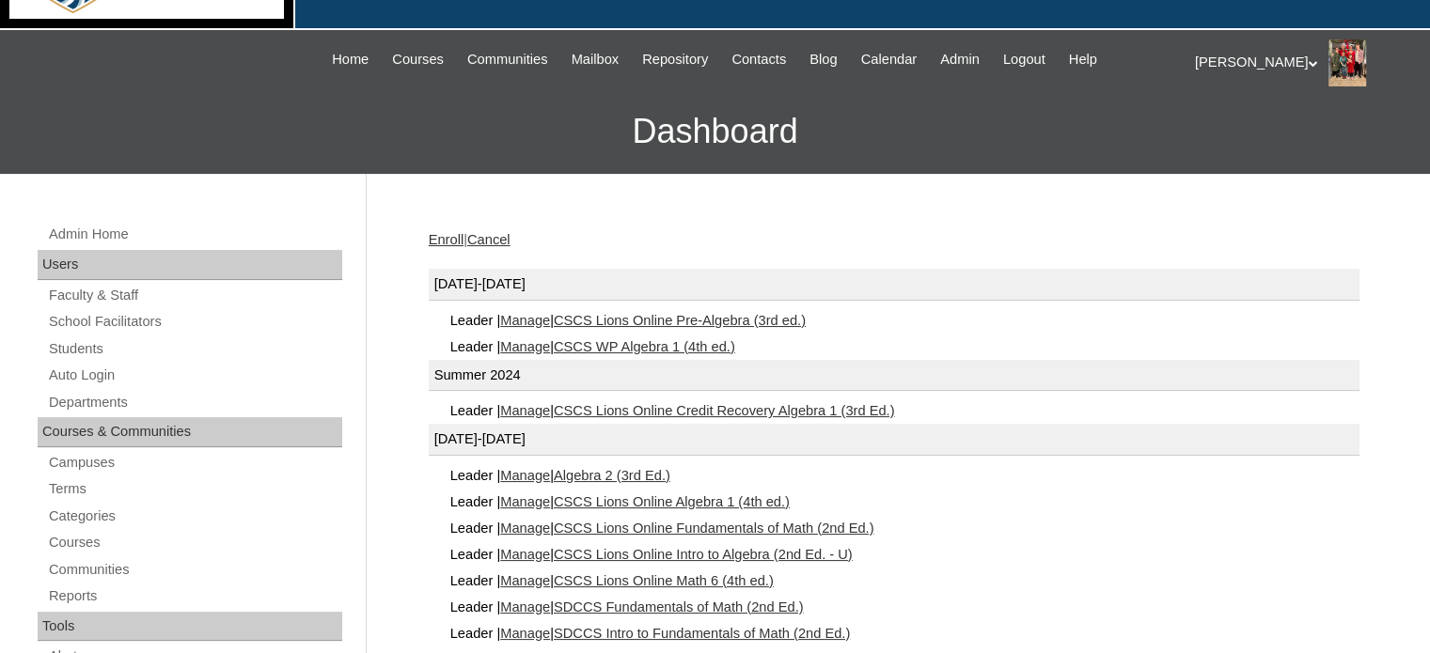
click at [651, 343] on link "CSCS WP Algebra 1 (4th ed.)" at bounding box center [644, 346] width 181 height 15
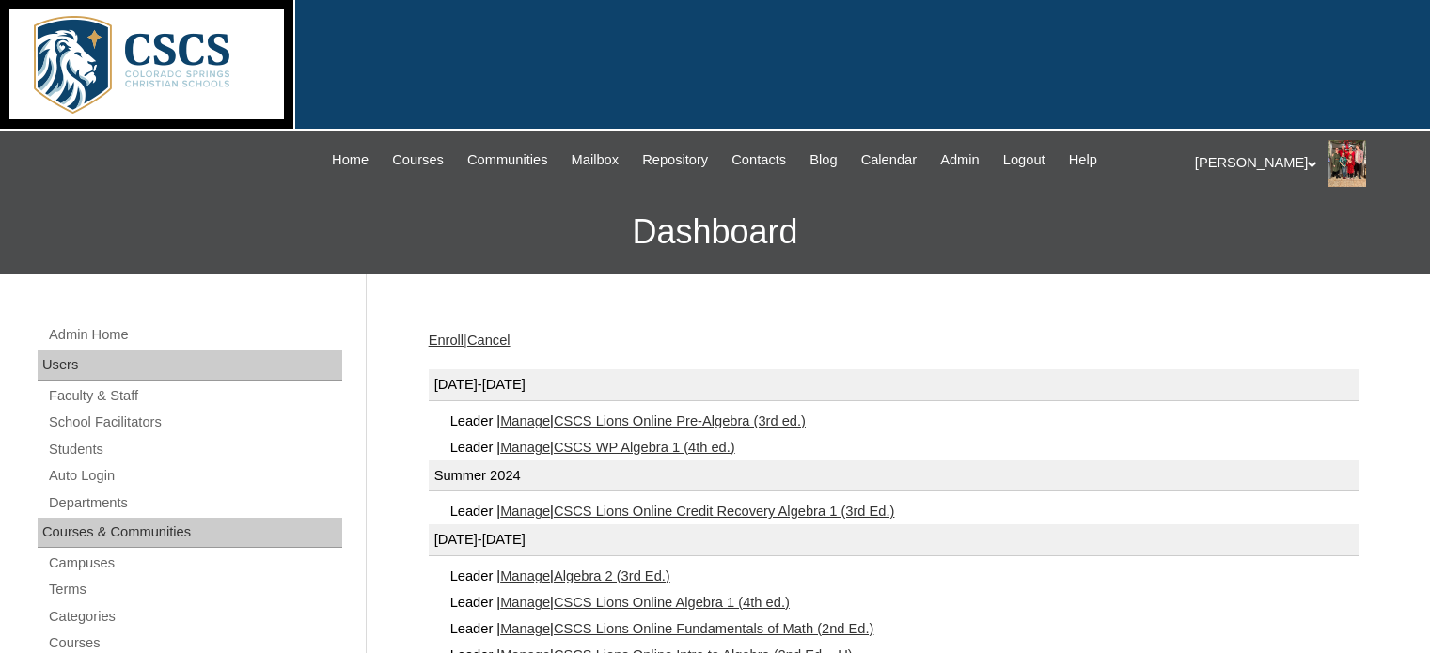
scroll to position [101, 0]
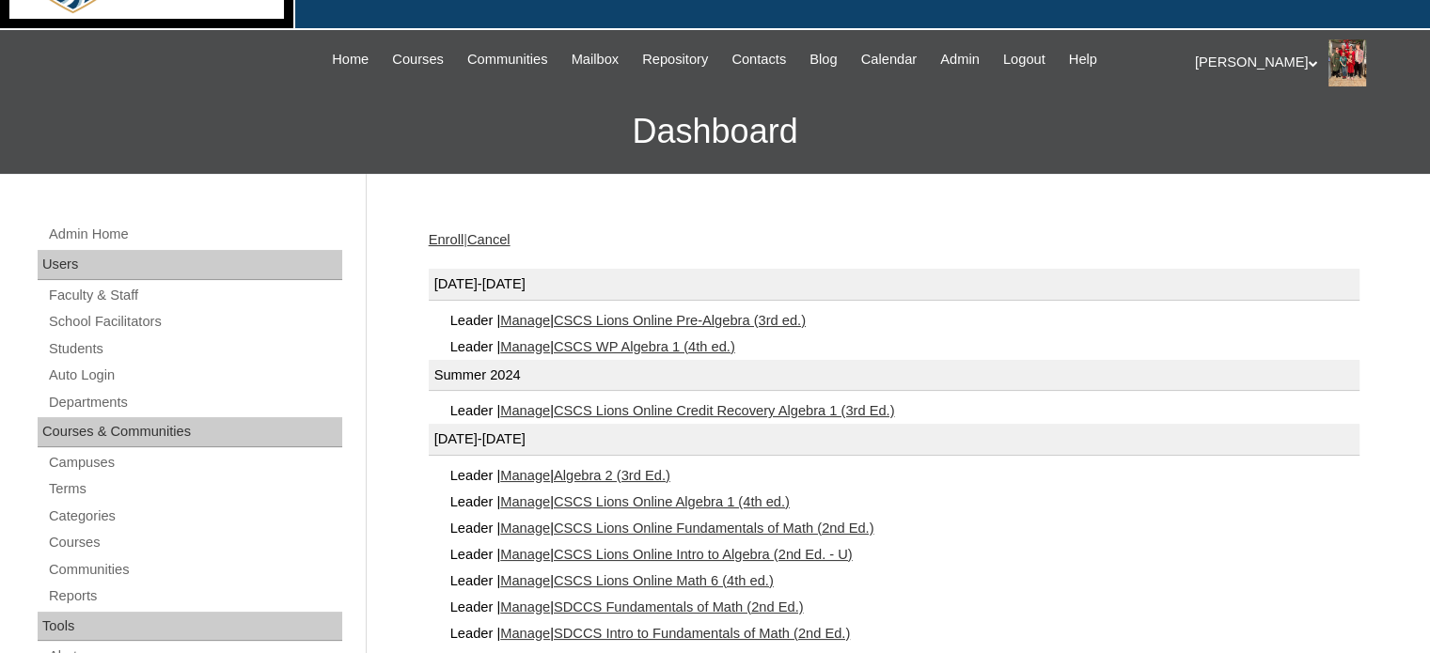
click at [542, 345] on link "Manage" at bounding box center [525, 346] width 50 height 15
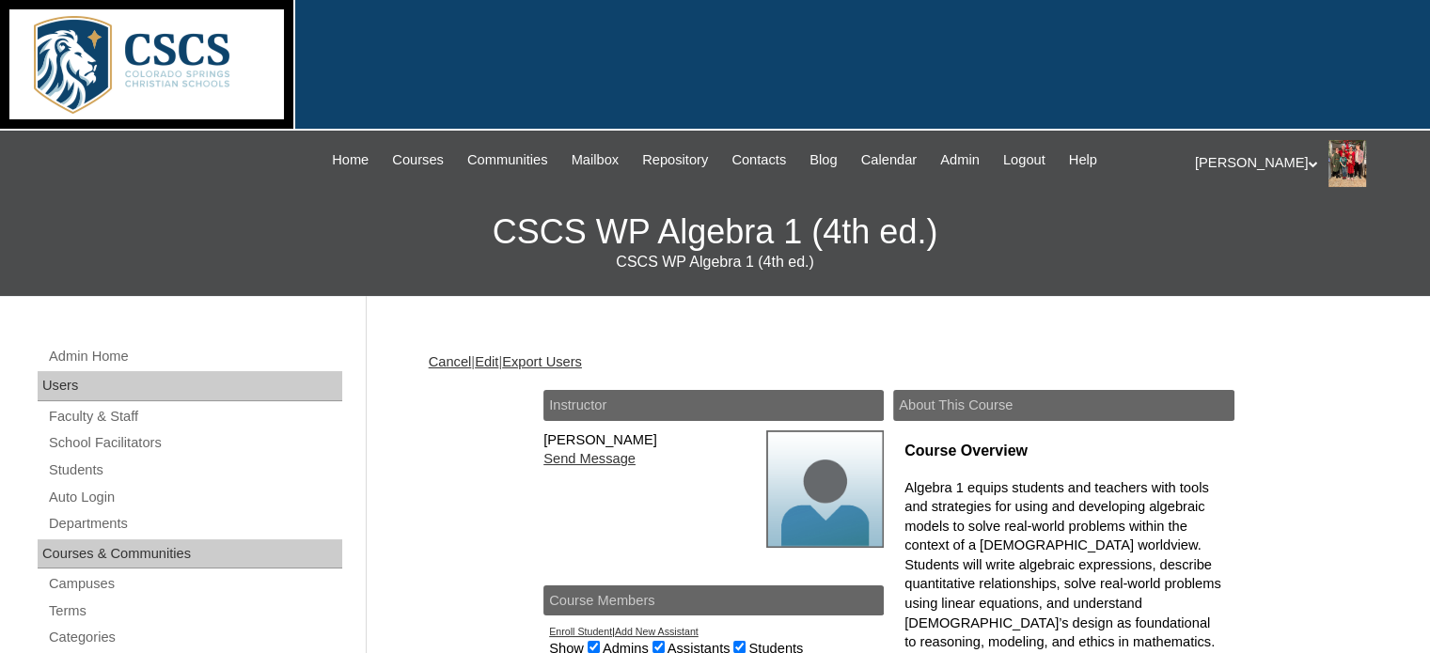
click at [498, 362] on link "Edit" at bounding box center [487, 361] width 24 height 15
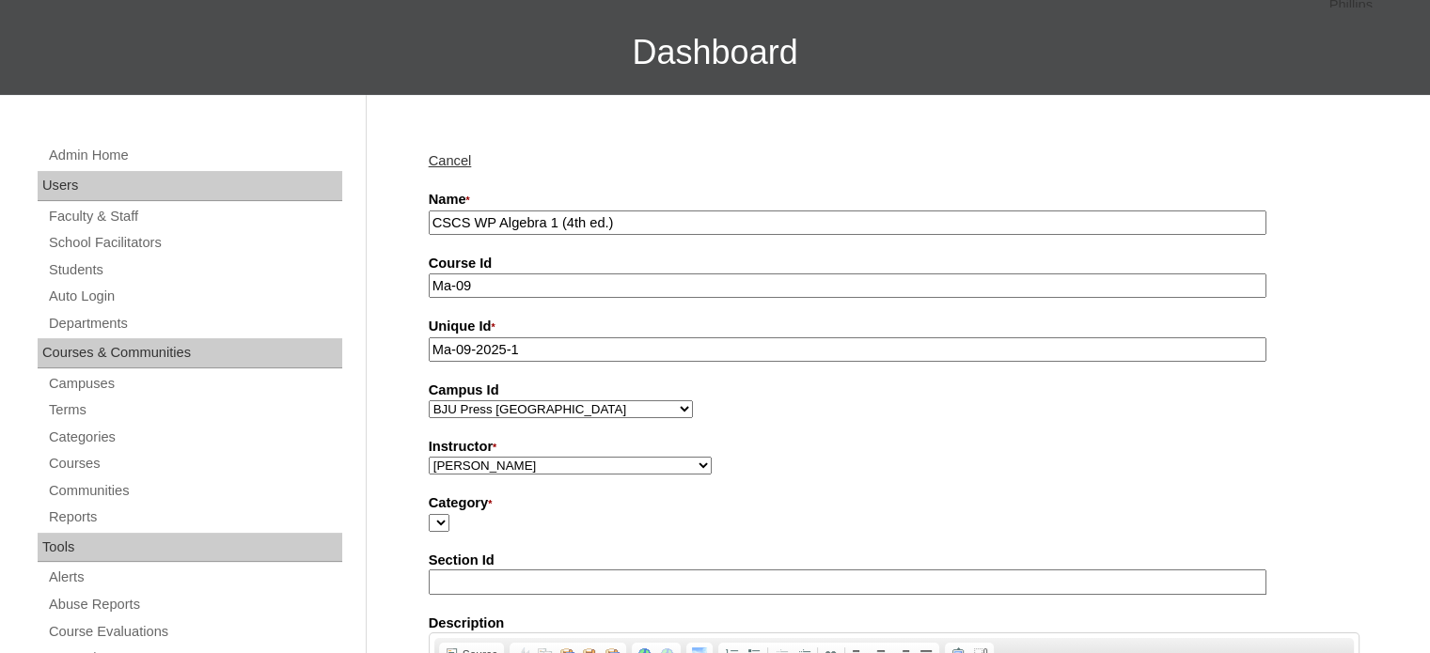
scroll to position [181, 0]
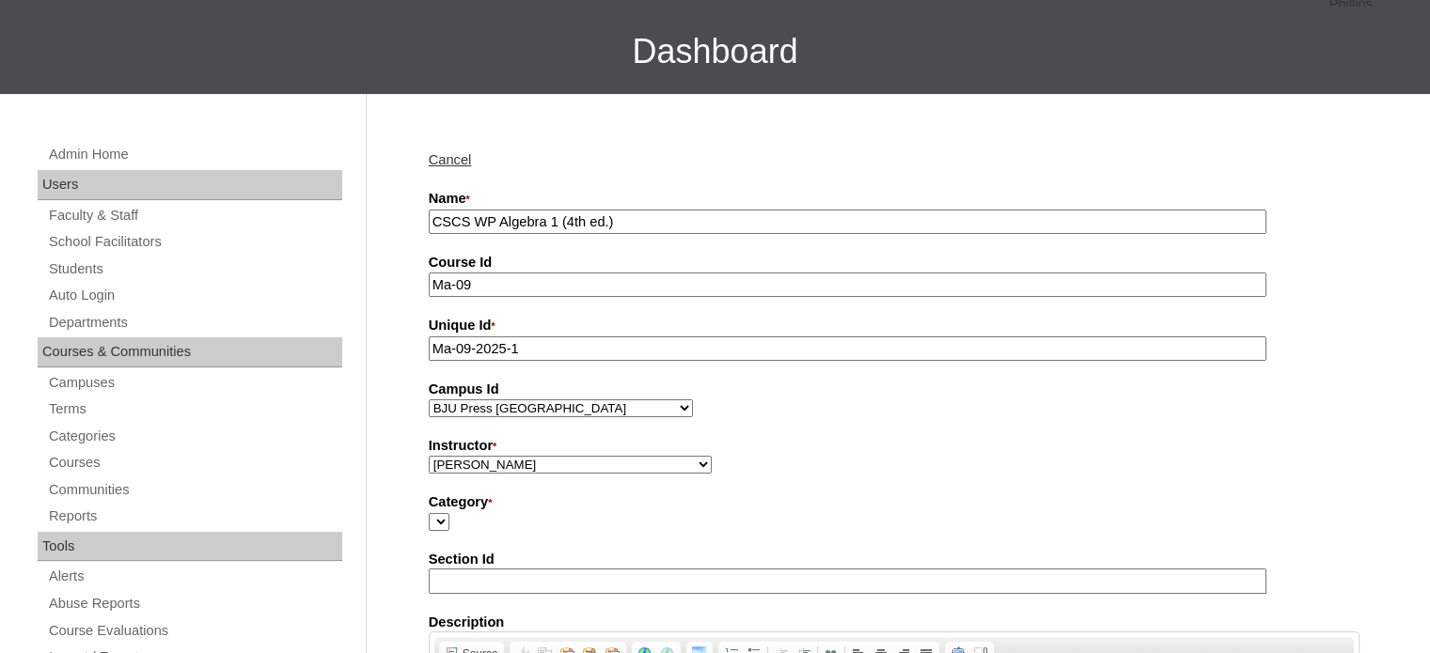
click at [488, 458] on select "[PERSON_NAME], E360 Admin, Limelight [PERSON_NAME], [PERSON_NAME], [PERSON_NAME…" at bounding box center [570, 465] width 283 height 18
select select "59830"
click at [429, 456] on select "Abriam, Mike Admin, E360 Admin, Limelight Baade, Ryan Boland, Allison Brooks, H…" at bounding box center [570, 465] width 283 height 18
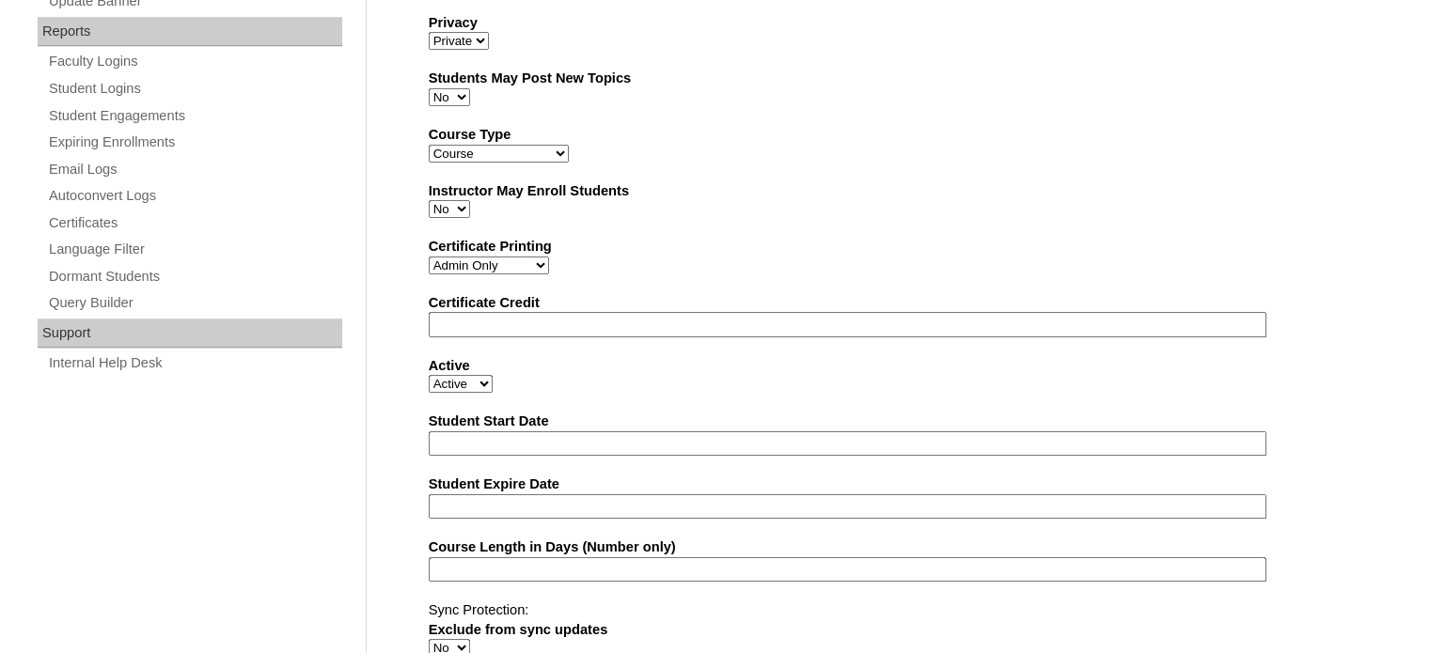
scroll to position [1219, 0]
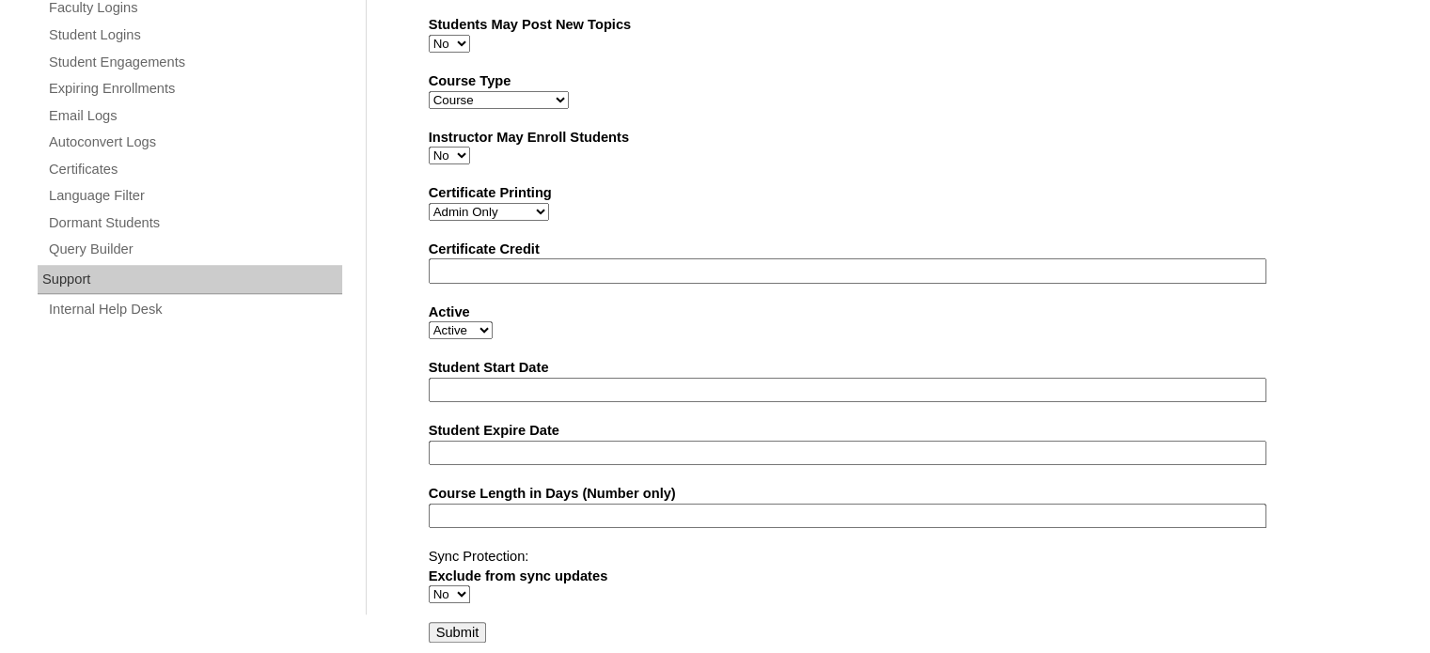
click at [440, 622] on input "Submit" at bounding box center [458, 632] width 58 height 21
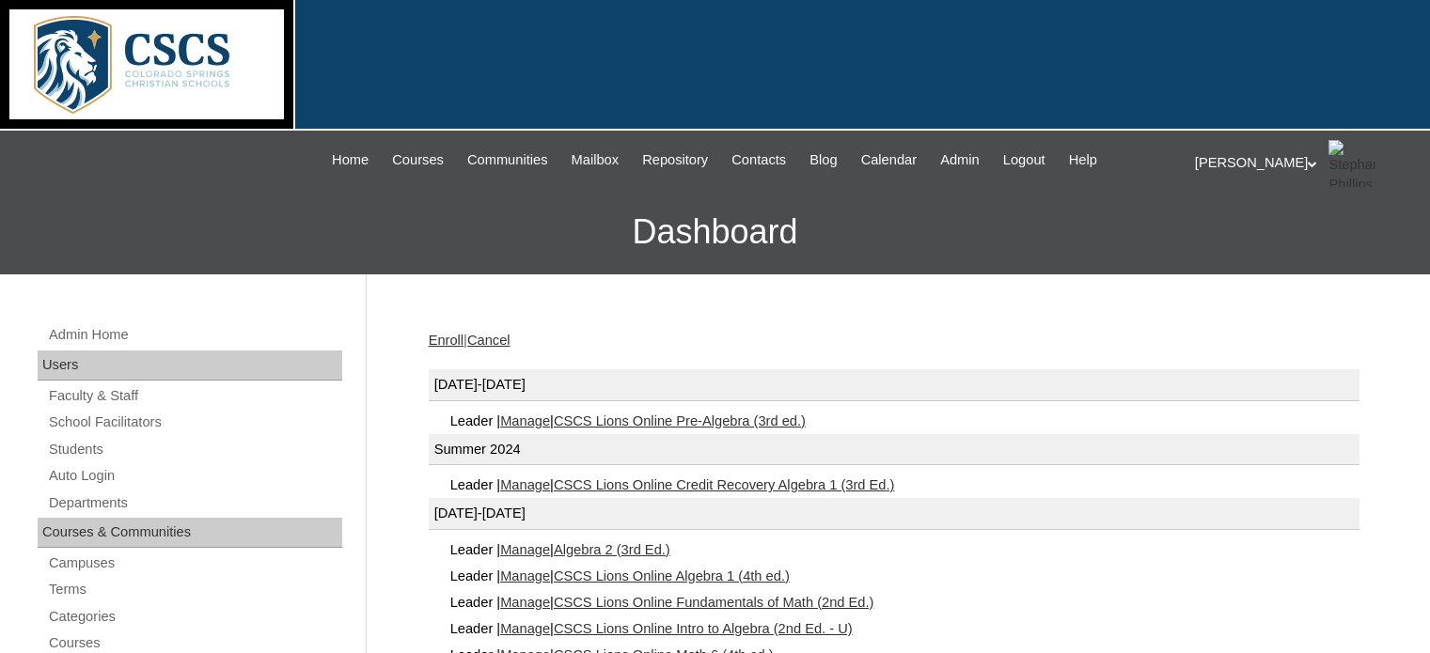
scroll to position [101, 0]
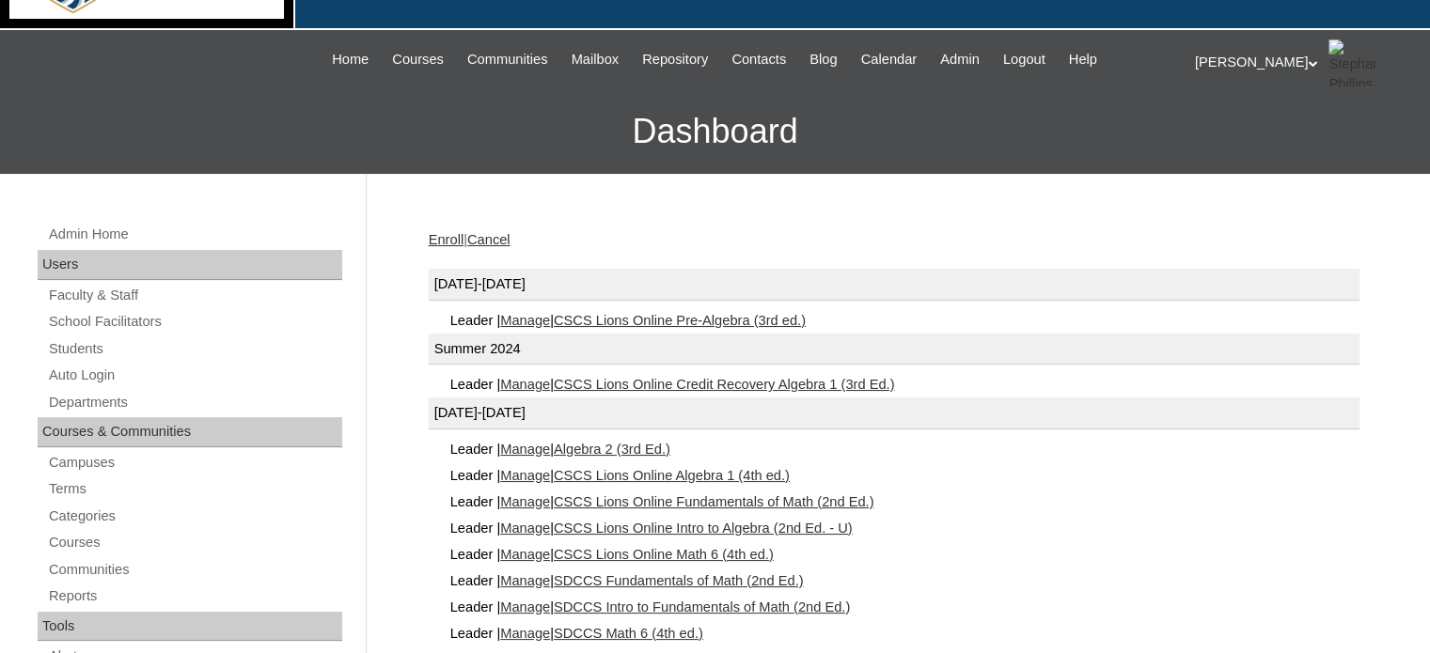
click at [548, 315] on link "Manage" at bounding box center [525, 320] width 50 height 15
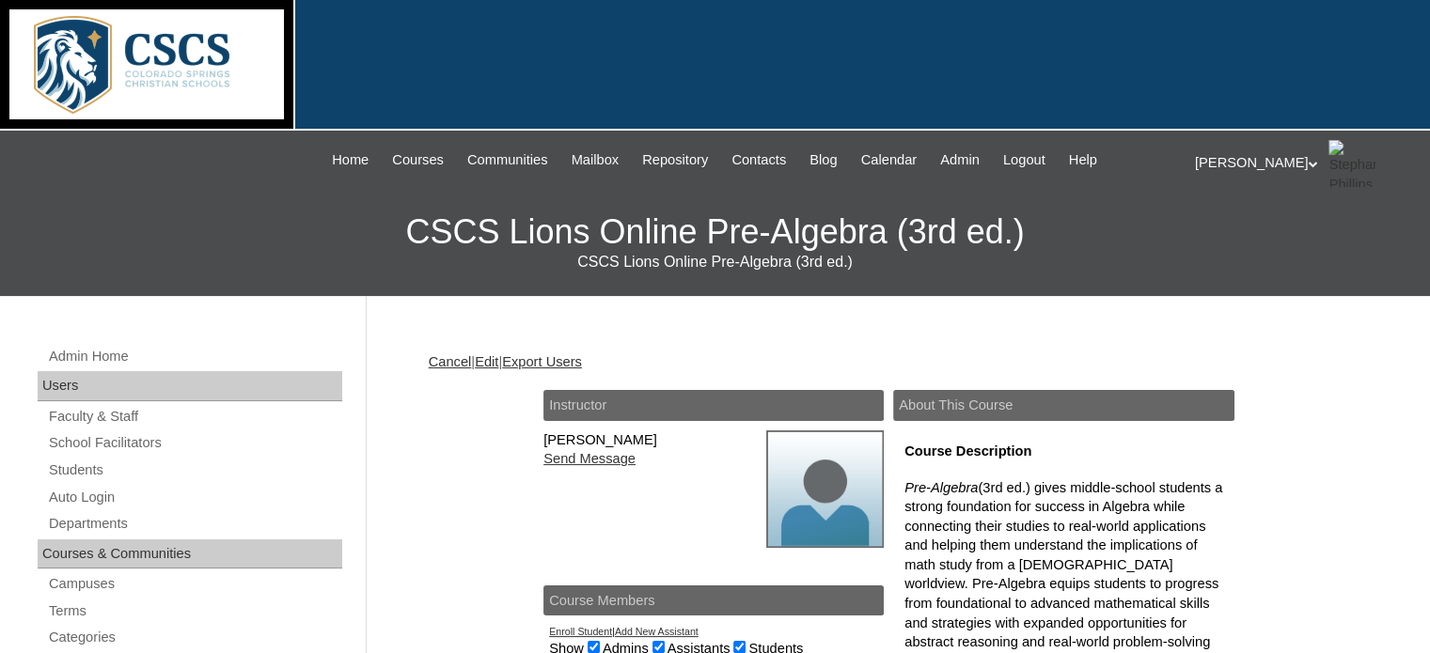
click at [496, 356] on link "Edit" at bounding box center [487, 361] width 24 height 15
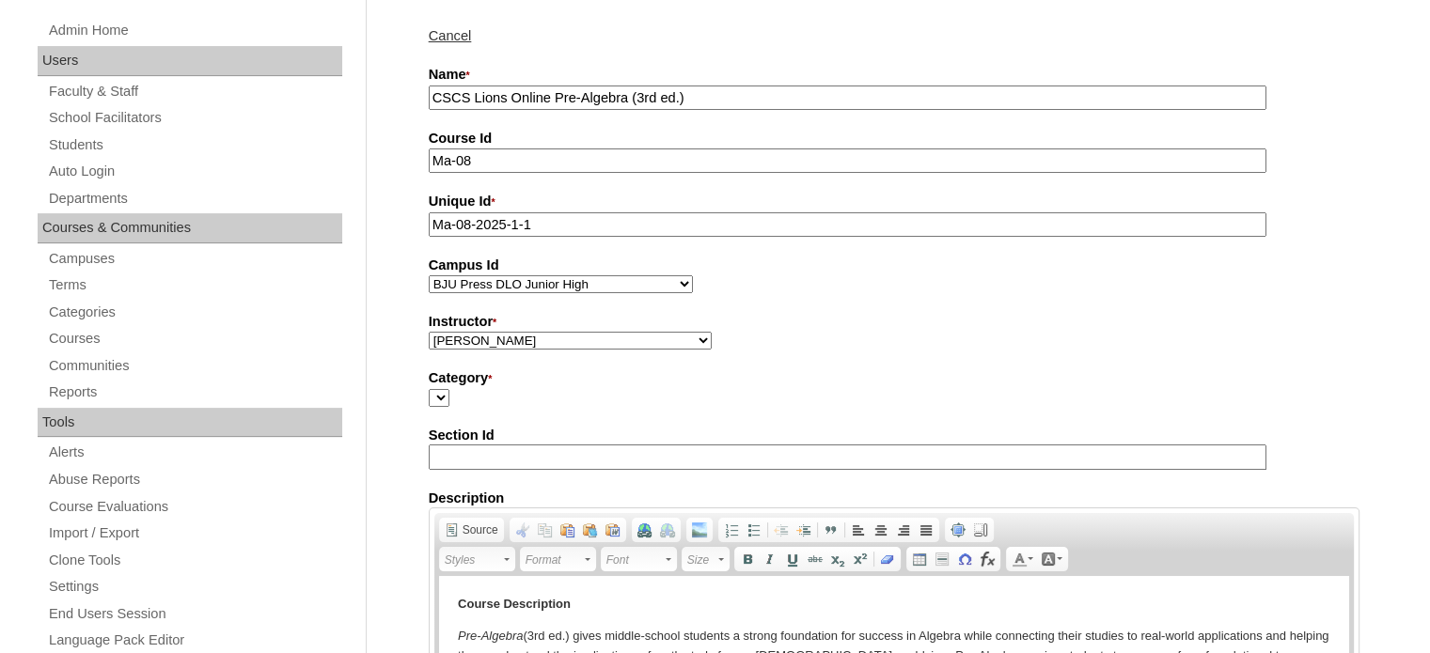
scroll to position [368, 0]
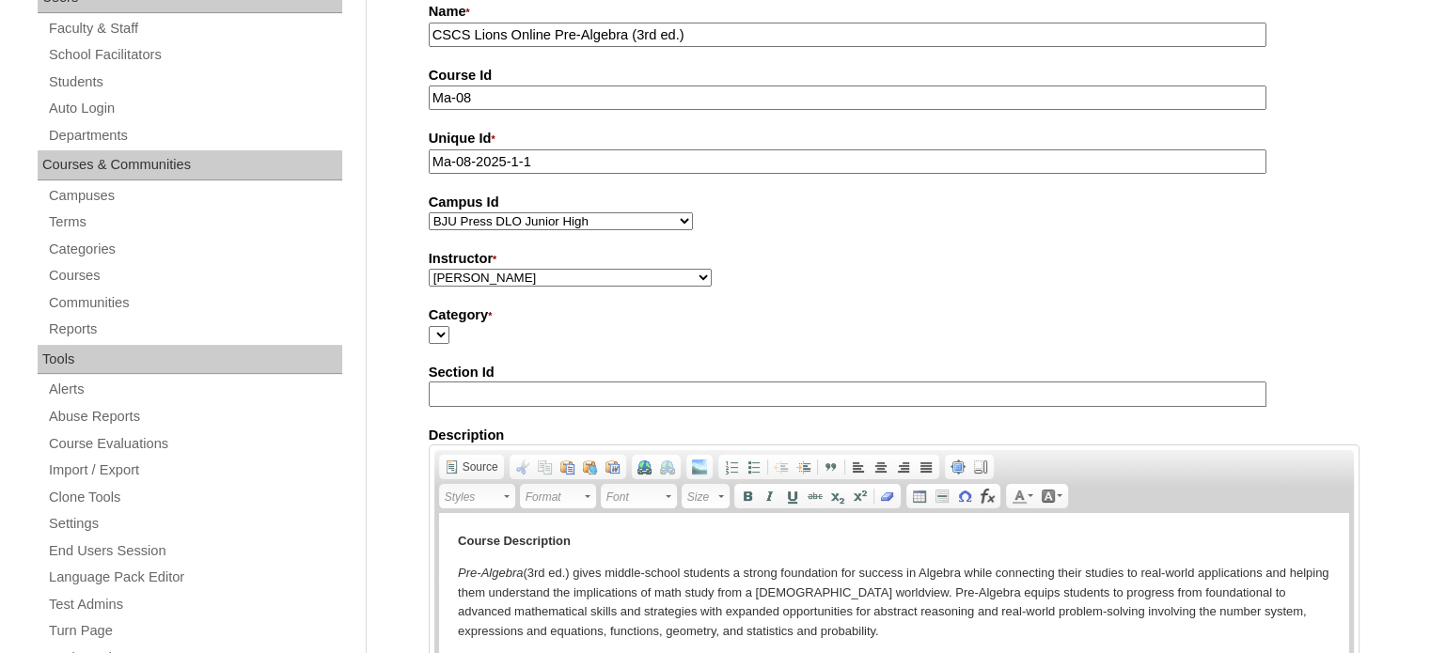
click at [609, 275] on select "[PERSON_NAME], E360 Admin, Limelight [PERSON_NAME], [PERSON_NAME], [PERSON_NAME…" at bounding box center [570, 278] width 283 height 18
select select "59830"
click at [429, 269] on select "[PERSON_NAME], E360 Admin, Limelight [PERSON_NAME], [PERSON_NAME], [PERSON_NAME…" at bounding box center [570, 278] width 283 height 18
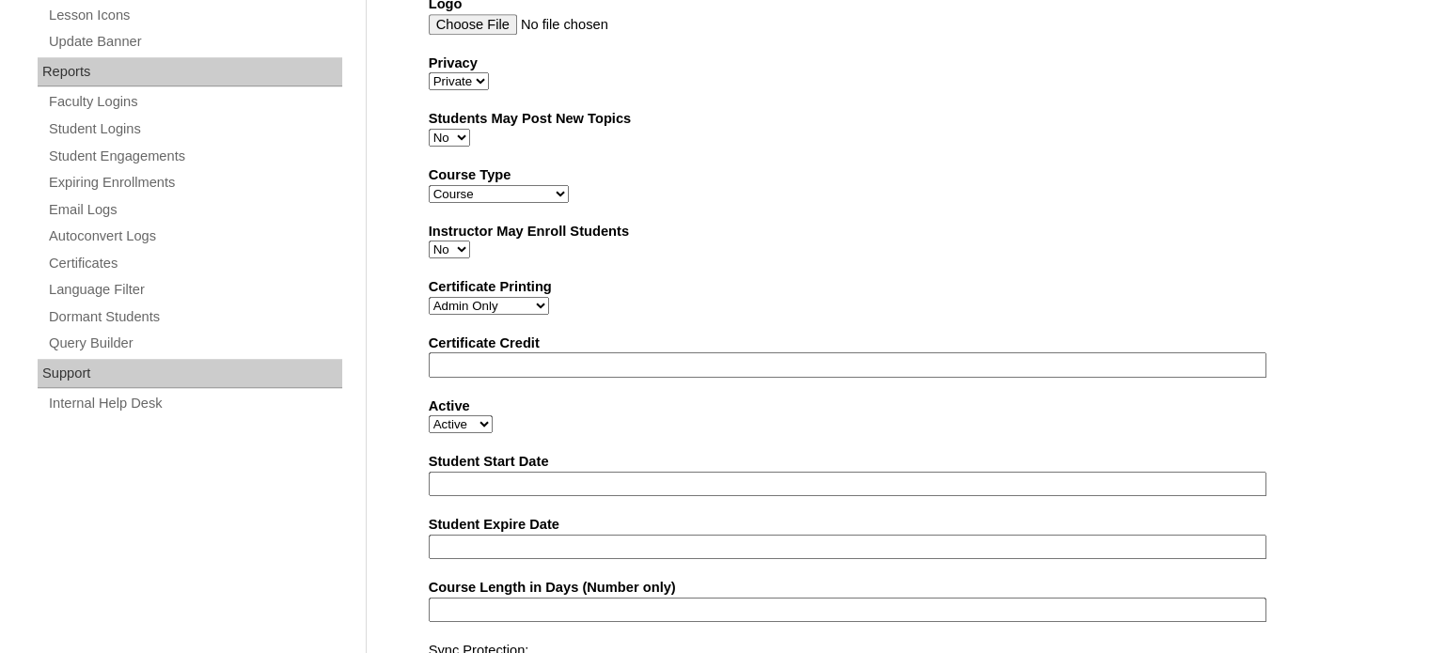
scroll to position [1219, 0]
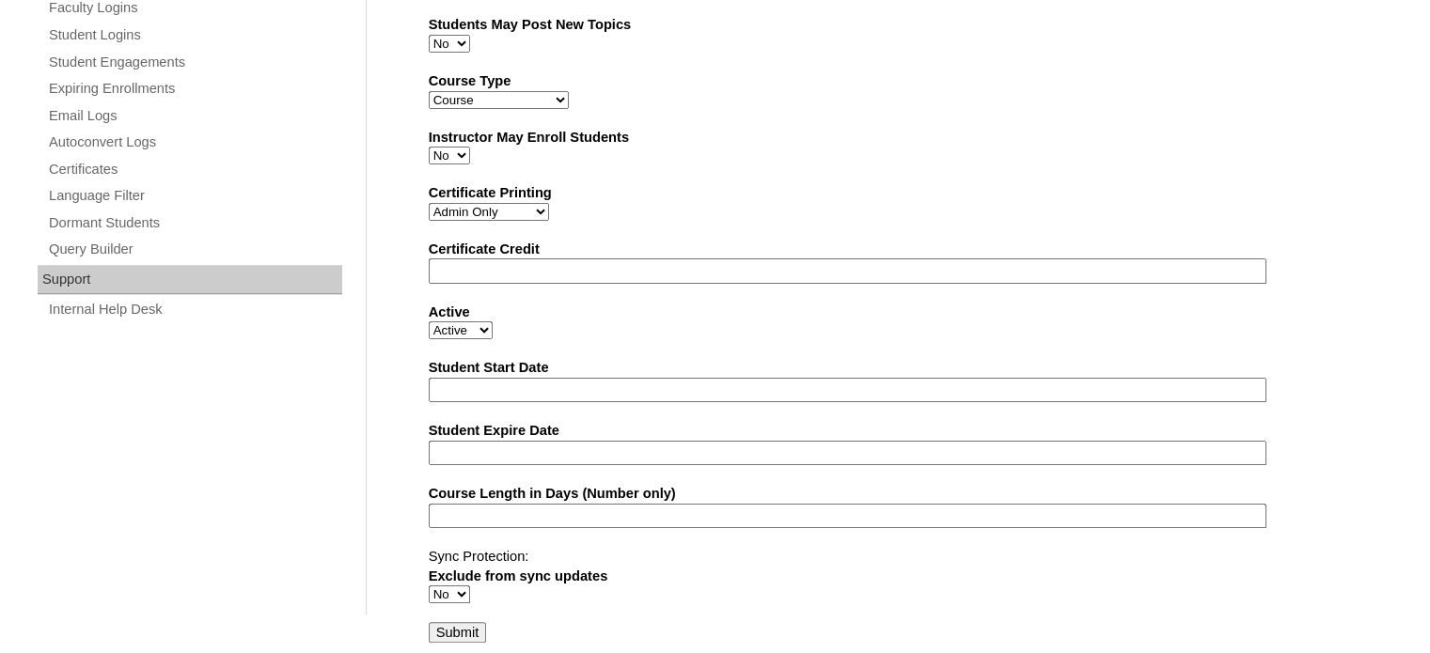
click at [466, 622] on input "Submit" at bounding box center [458, 632] width 58 height 21
